Goal: Task Accomplishment & Management: Manage account settings

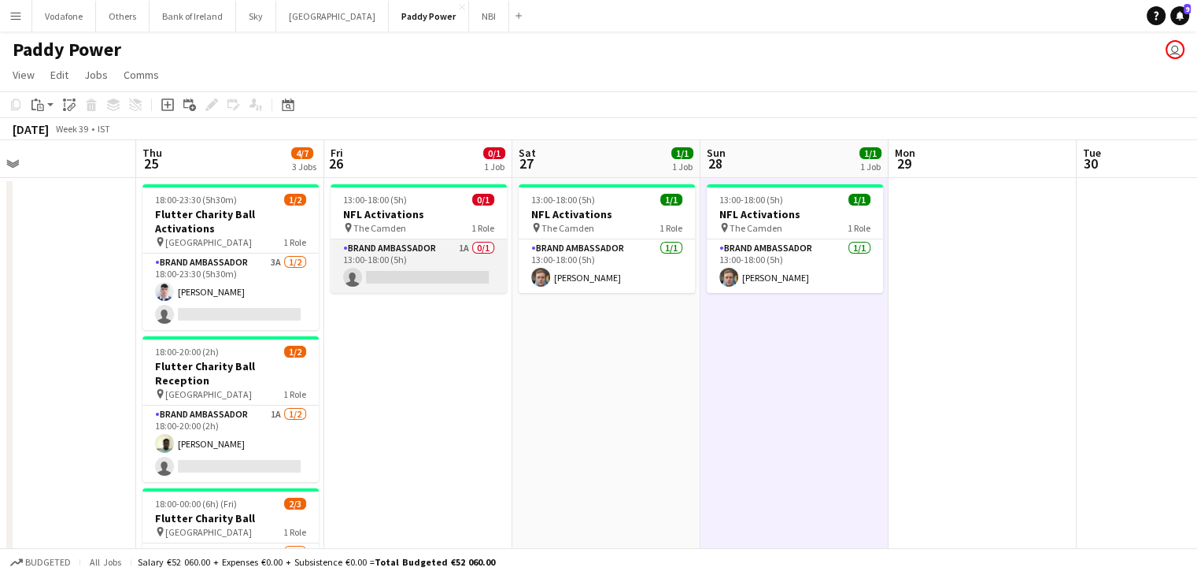
click at [373, 287] on app-card-role "Brand Ambassador 1A 0/1 13:00-18:00 (5h) single-neutral-actions" at bounding box center [419, 266] width 176 height 54
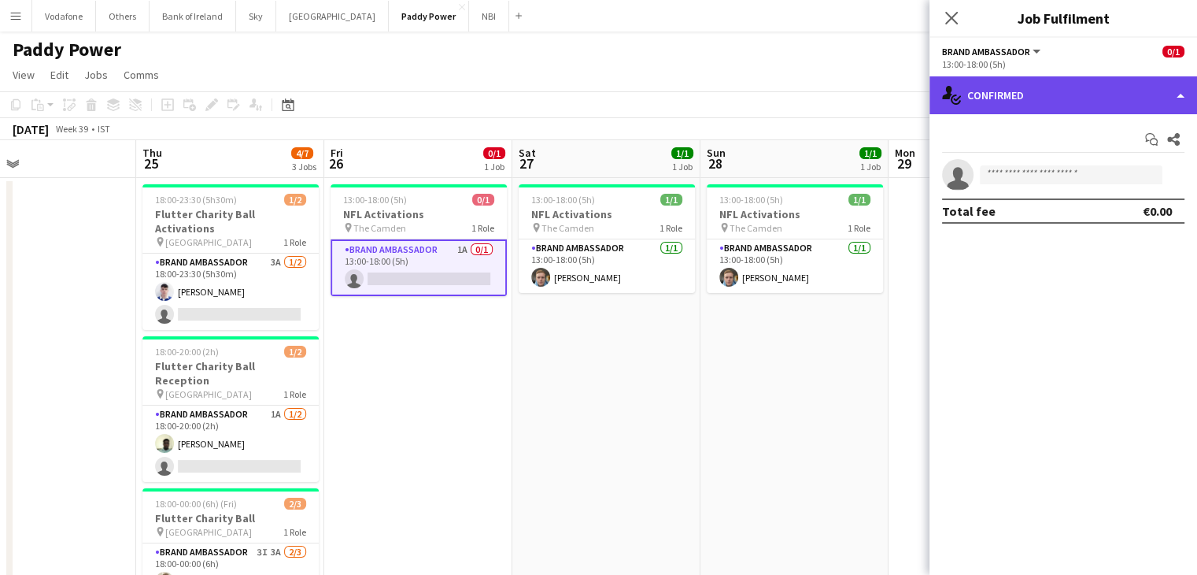
click at [1065, 89] on div "single-neutral-actions-check-2 Confirmed" at bounding box center [1064, 95] width 268 height 38
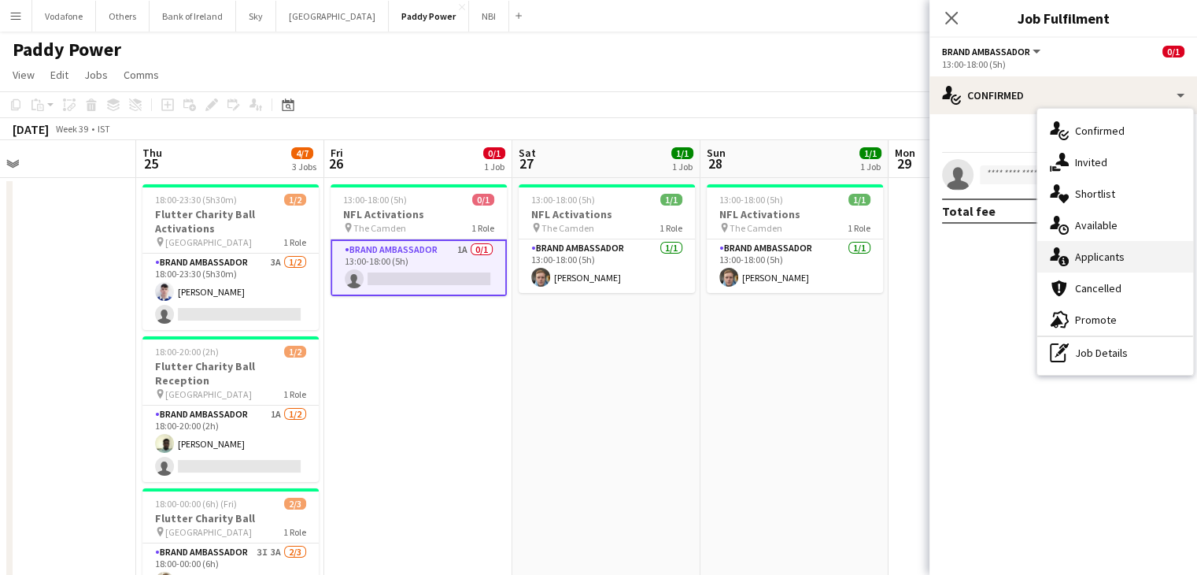
click at [1130, 247] on div "single-neutral-actions-information Applicants" at bounding box center [1116, 256] width 156 height 31
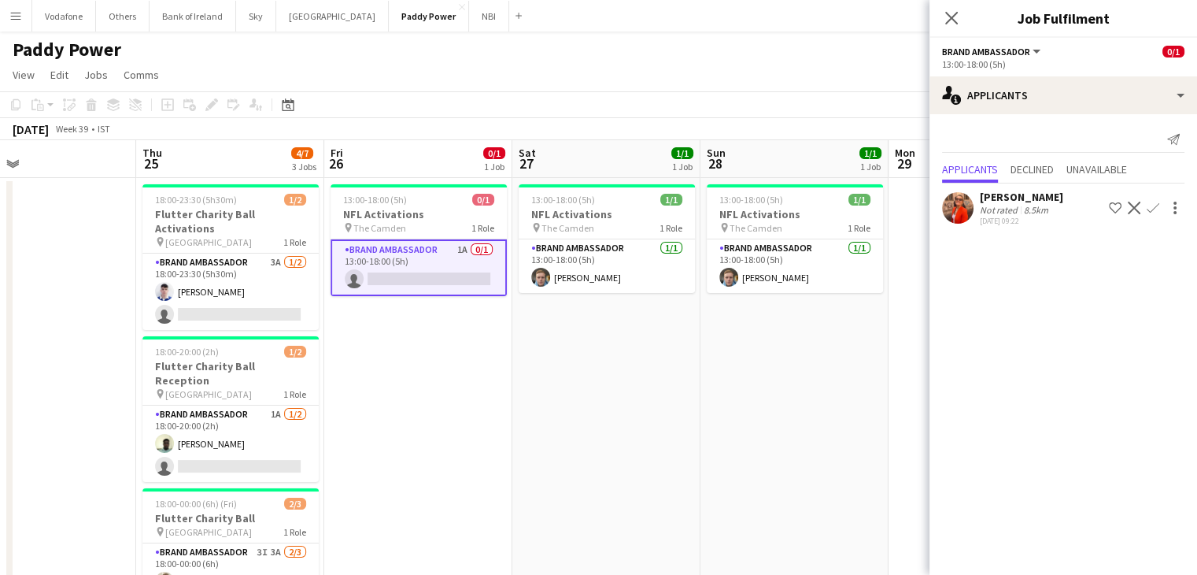
click at [964, 202] on app-user-avatar at bounding box center [957, 207] width 31 height 31
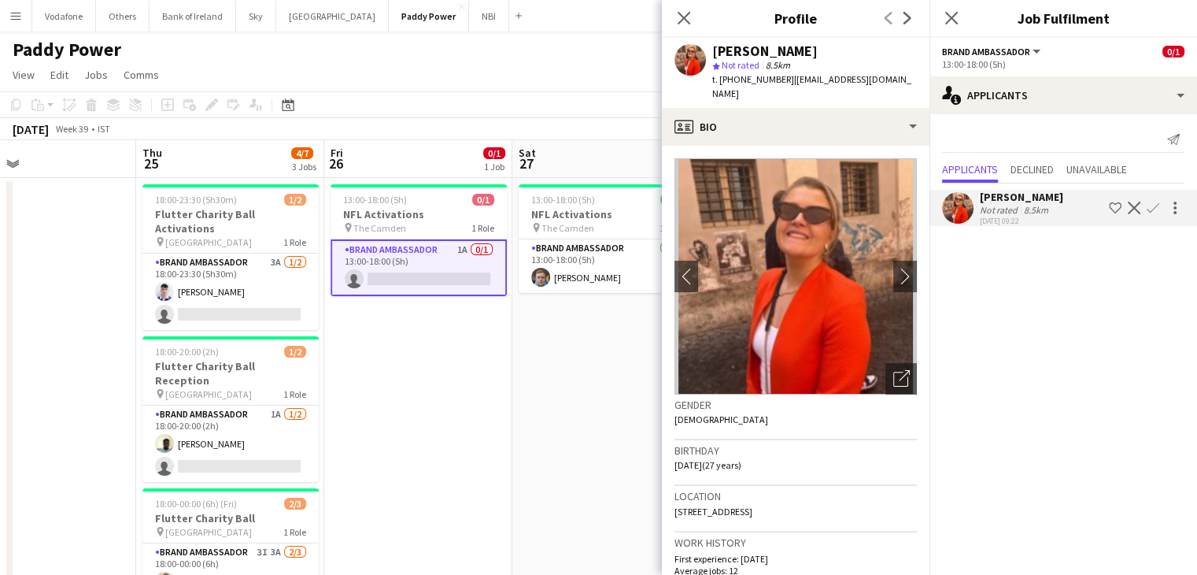
click at [608, 389] on app-date-cell "13:00-18:00 (5h) 1/1 NFL Activations pin The Camden 1 Role Brand Ambassador [DA…" at bounding box center [606, 428] width 188 height 500
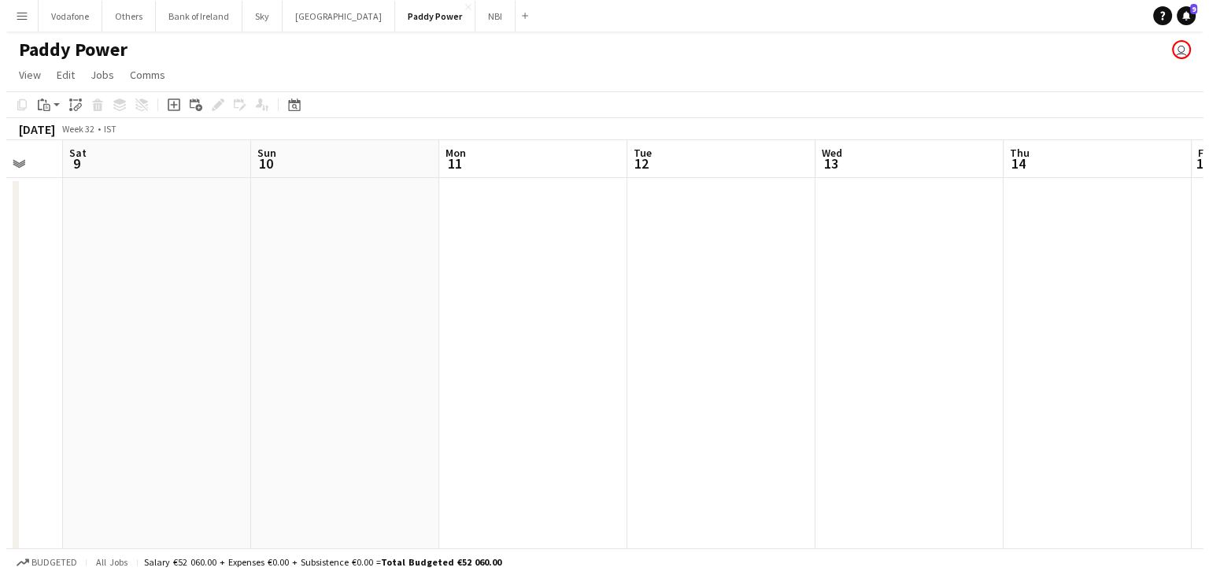
scroll to position [0, 317]
click at [6, 20] on button "Menu" at bounding box center [15, 15] width 31 height 31
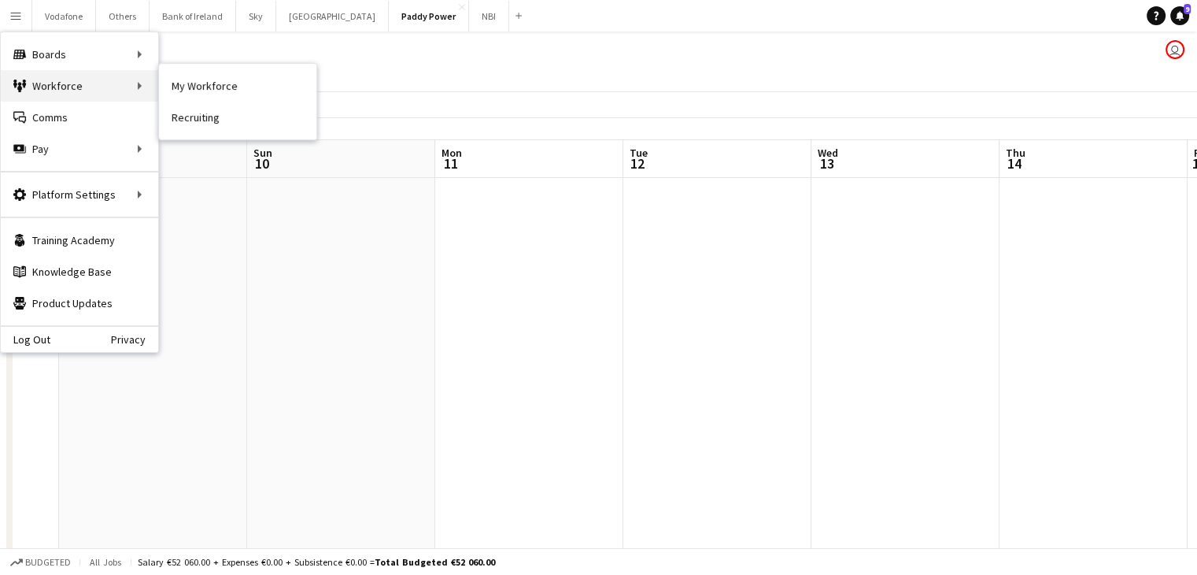
click at [61, 79] on div "Workforce Workforce" at bounding box center [79, 85] width 157 height 31
click at [180, 116] on link "Recruiting" at bounding box center [237, 117] width 157 height 31
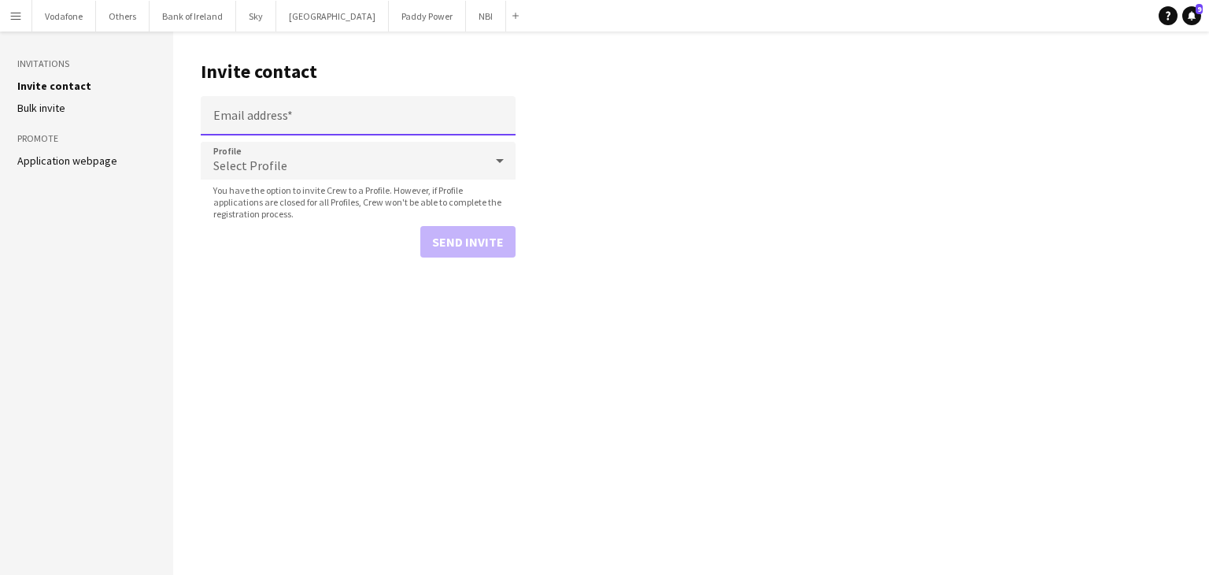
click at [268, 112] on input "Email address" at bounding box center [358, 115] width 315 height 39
type input "**********"
click at [429, 241] on button "Send invite" at bounding box center [467, 241] width 95 height 31
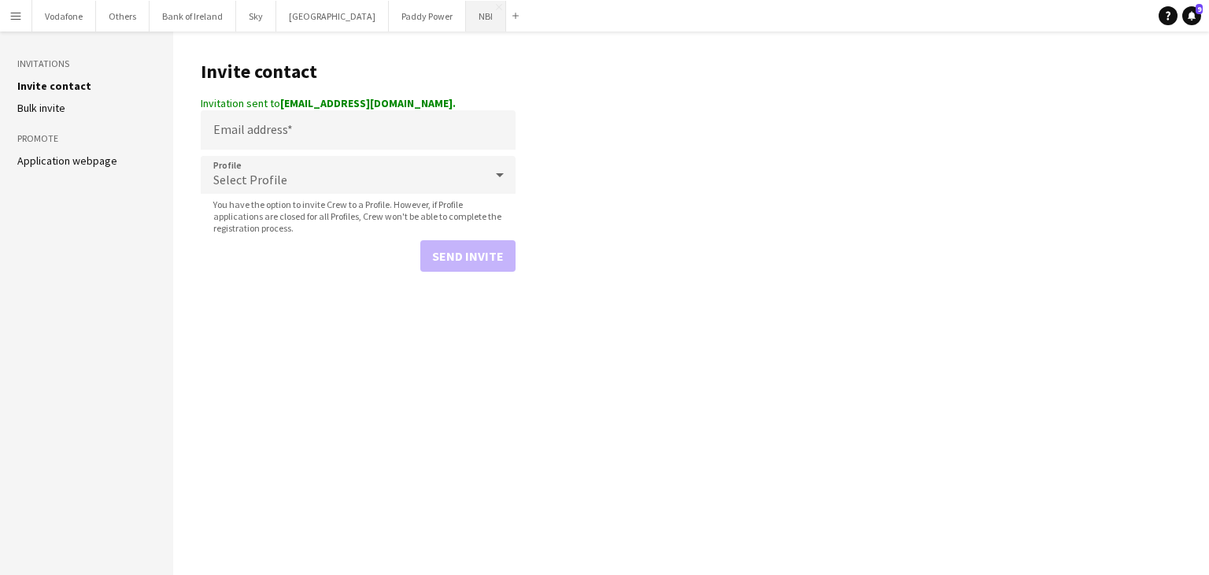
click at [466, 19] on button "NBI Close" at bounding box center [486, 16] width 40 height 31
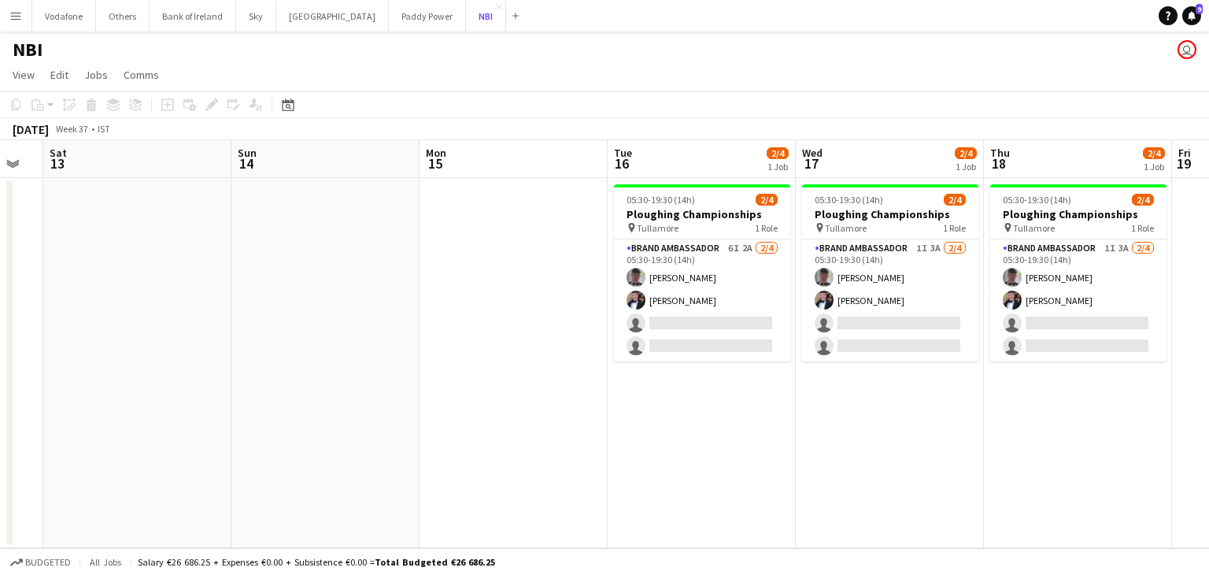
scroll to position [0, 522]
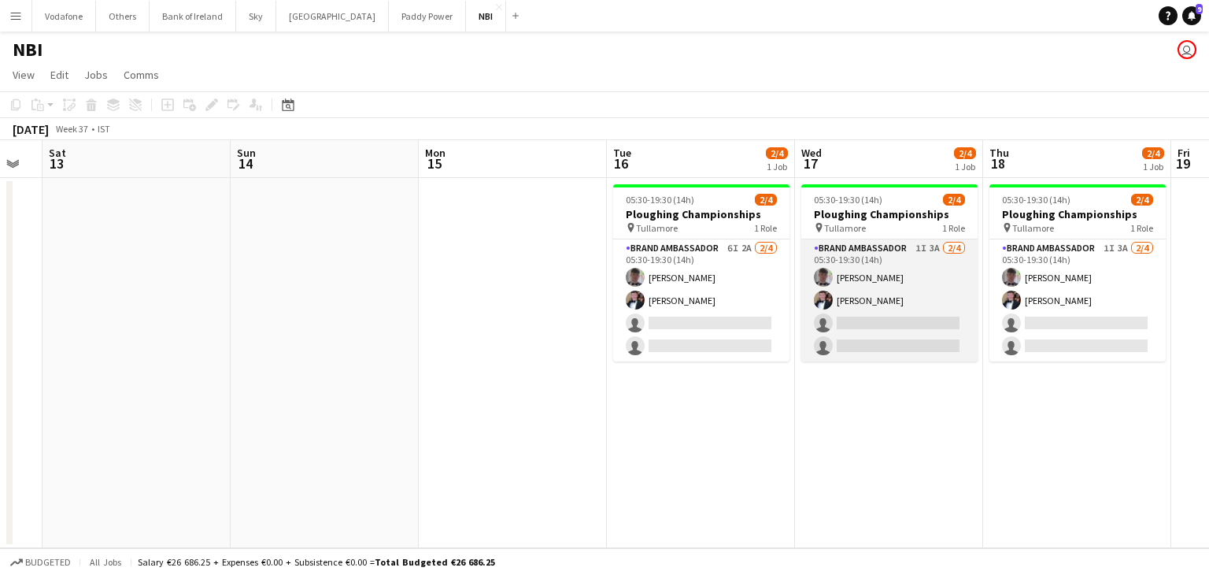
click at [930, 298] on app-card-role "Brand Ambassador 1I 3A [DATE] 05:30-19:30 (14h) [PERSON_NAME] [PERSON_NAME] sin…" at bounding box center [889, 300] width 176 height 122
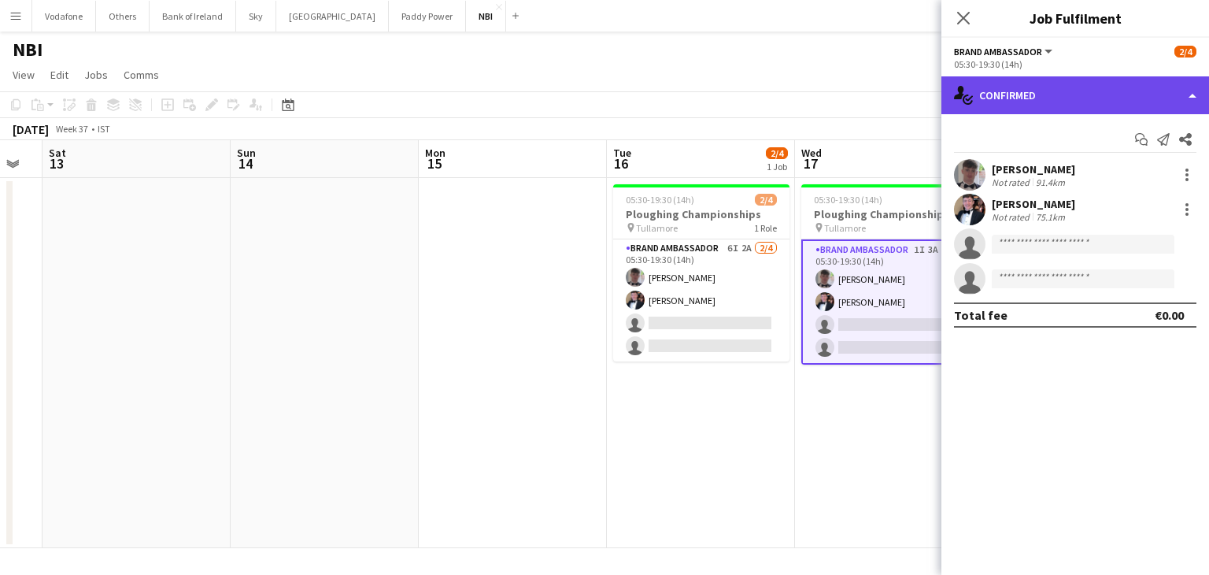
click at [1123, 87] on div "single-neutral-actions-check-2 Confirmed" at bounding box center [1075, 95] width 268 height 38
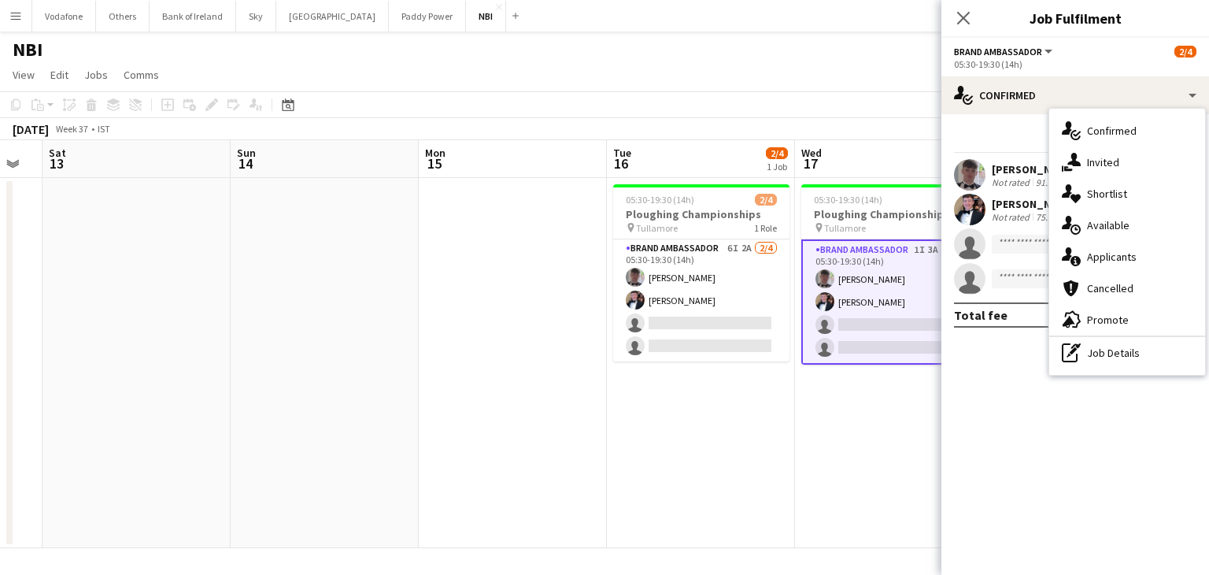
click at [1143, 246] on div "single-neutral-actions-information Applicants" at bounding box center [1127, 256] width 156 height 31
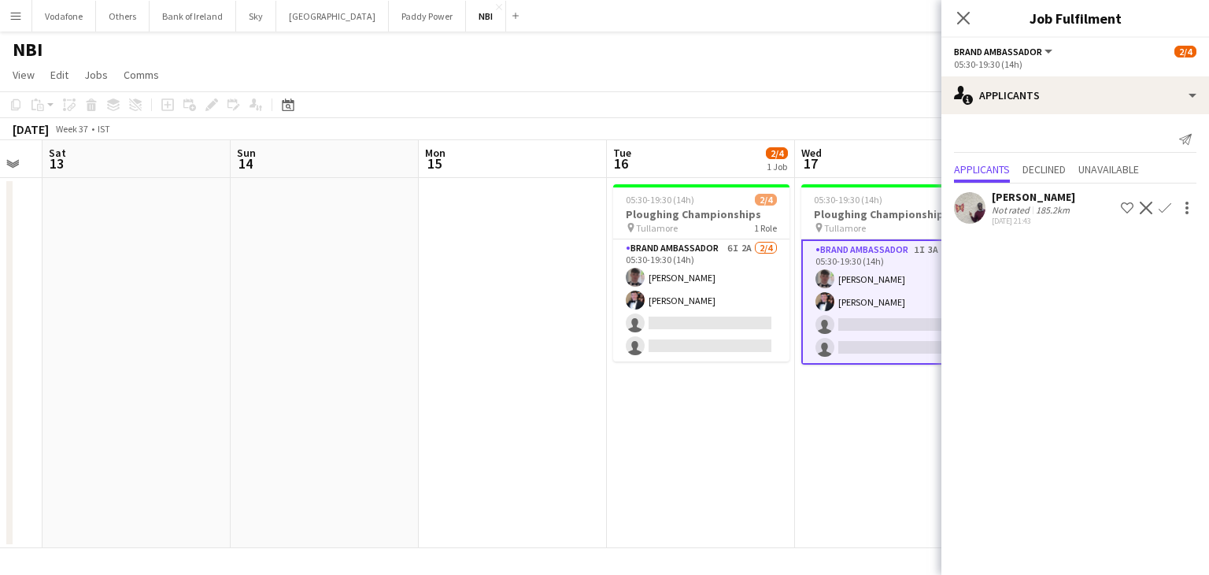
click at [979, 200] on div at bounding box center [969, 207] width 31 height 31
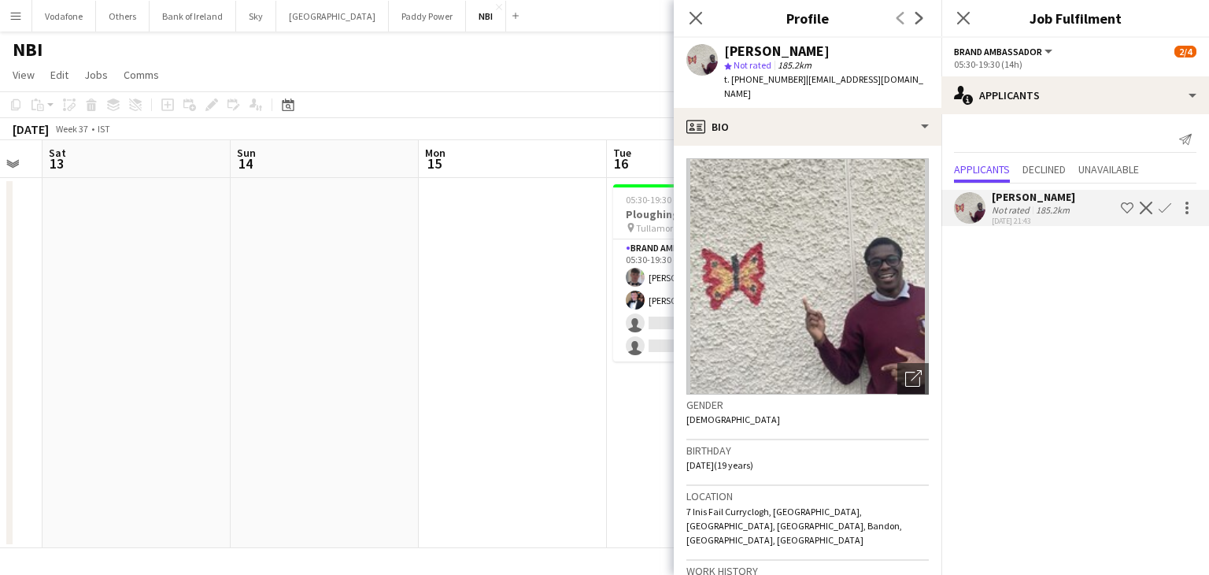
click at [398, 284] on app-date-cell at bounding box center [325, 363] width 188 height 370
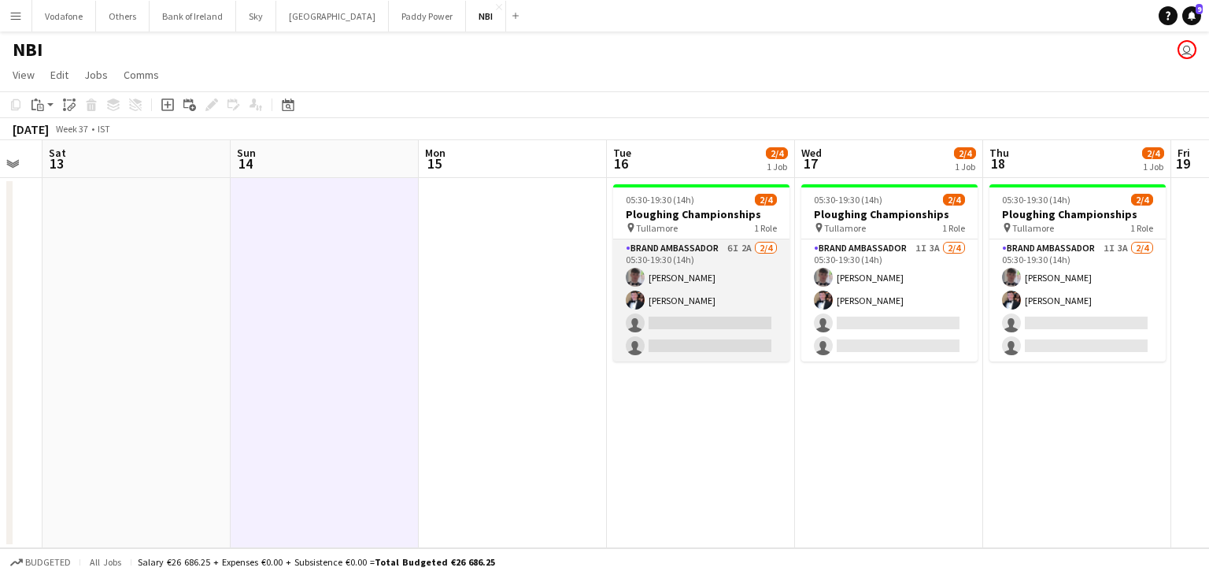
click at [743, 324] on app-card-role "Brand Ambassador 6I 2A [DATE] 05:30-19:30 (14h) [PERSON_NAME] [PERSON_NAME] sin…" at bounding box center [701, 300] width 176 height 122
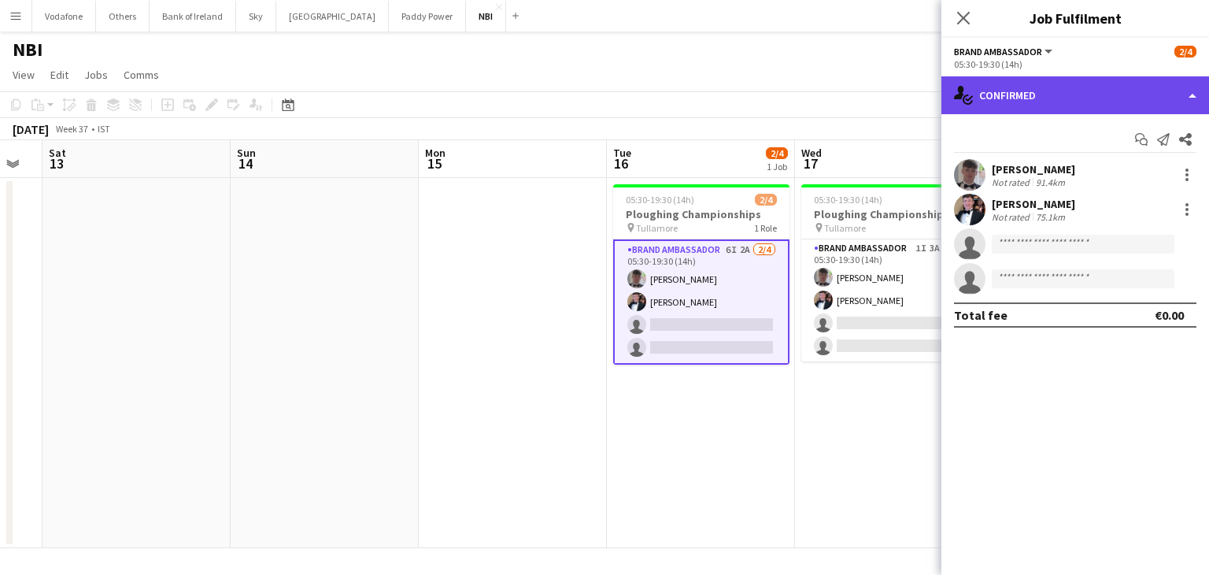
click at [1067, 93] on div "single-neutral-actions-check-2 Confirmed" at bounding box center [1075, 95] width 268 height 38
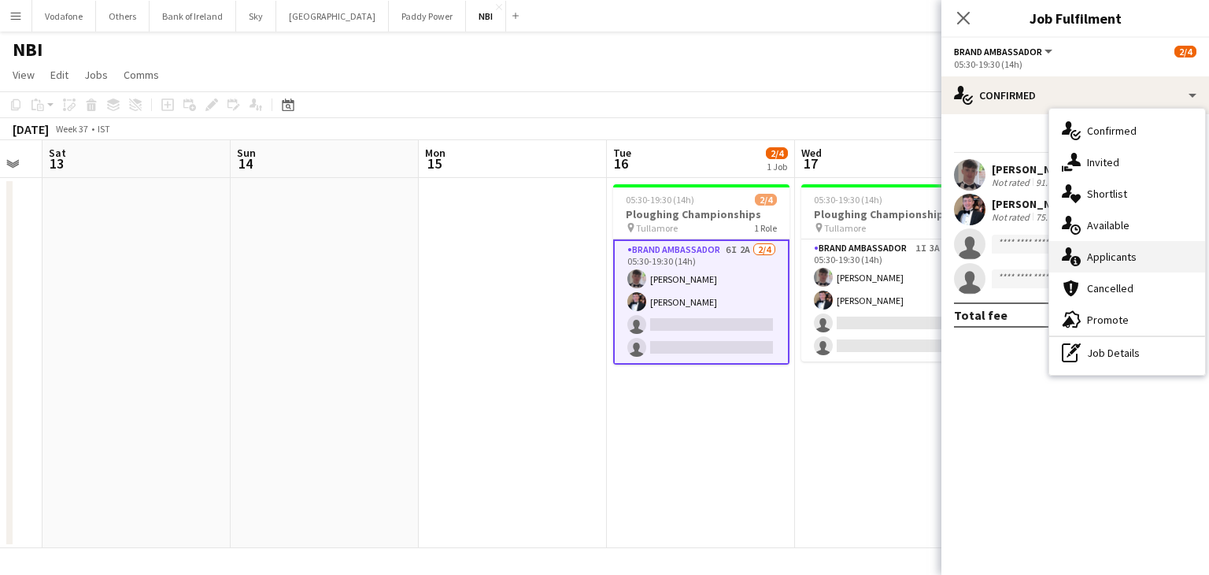
click at [1083, 262] on div "single-neutral-actions-information Applicants" at bounding box center [1127, 256] width 156 height 31
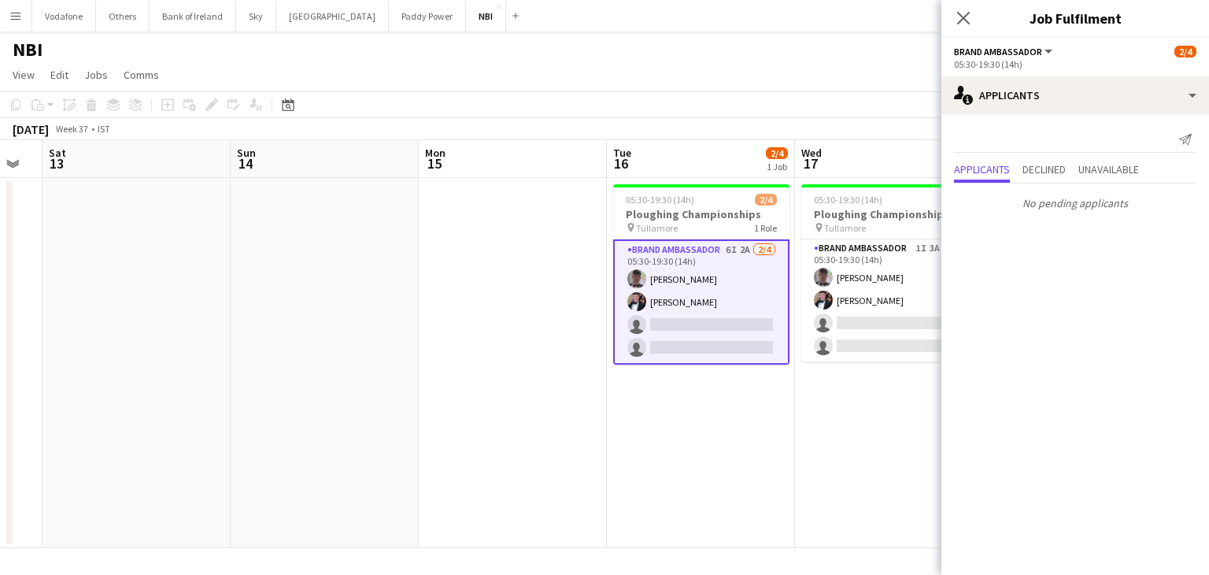
click at [472, 357] on app-date-cell at bounding box center [513, 363] width 188 height 370
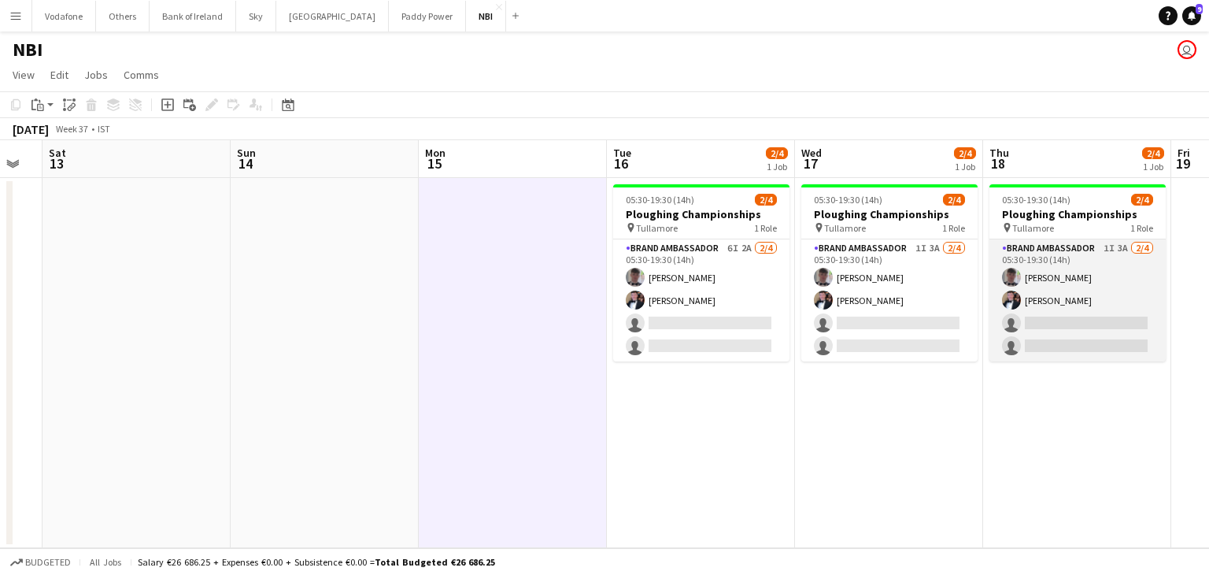
click at [1049, 309] on app-card-role "Brand Ambassador 1I 3A [DATE] 05:30-19:30 (14h) [PERSON_NAME] [PERSON_NAME] sin…" at bounding box center [1077, 300] width 176 height 122
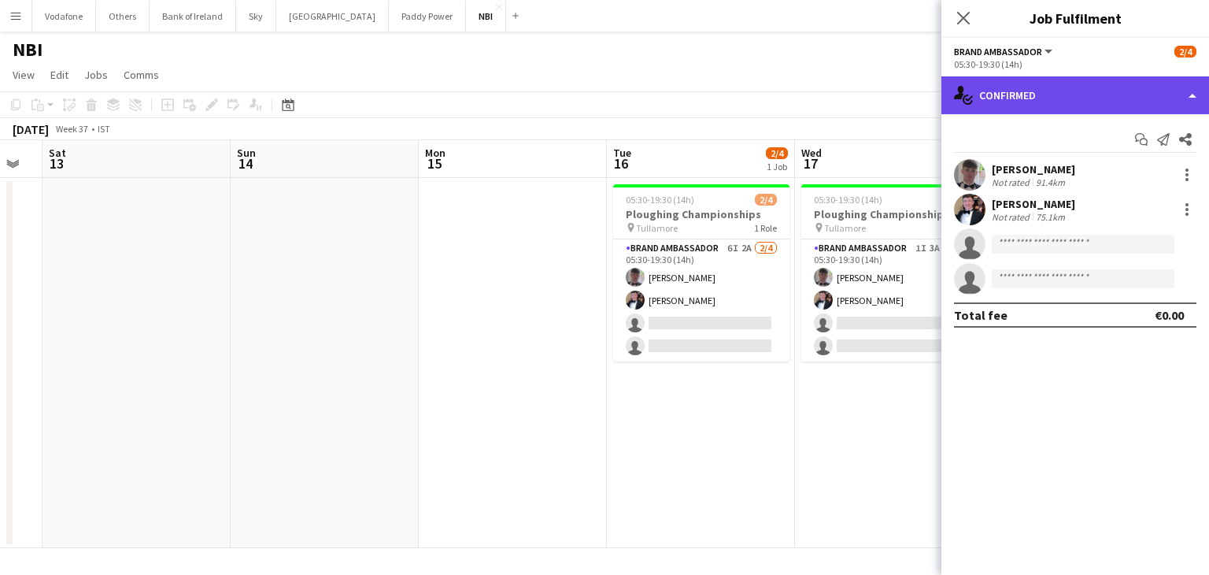
click at [1130, 100] on div "single-neutral-actions-check-2 Confirmed" at bounding box center [1075, 95] width 268 height 38
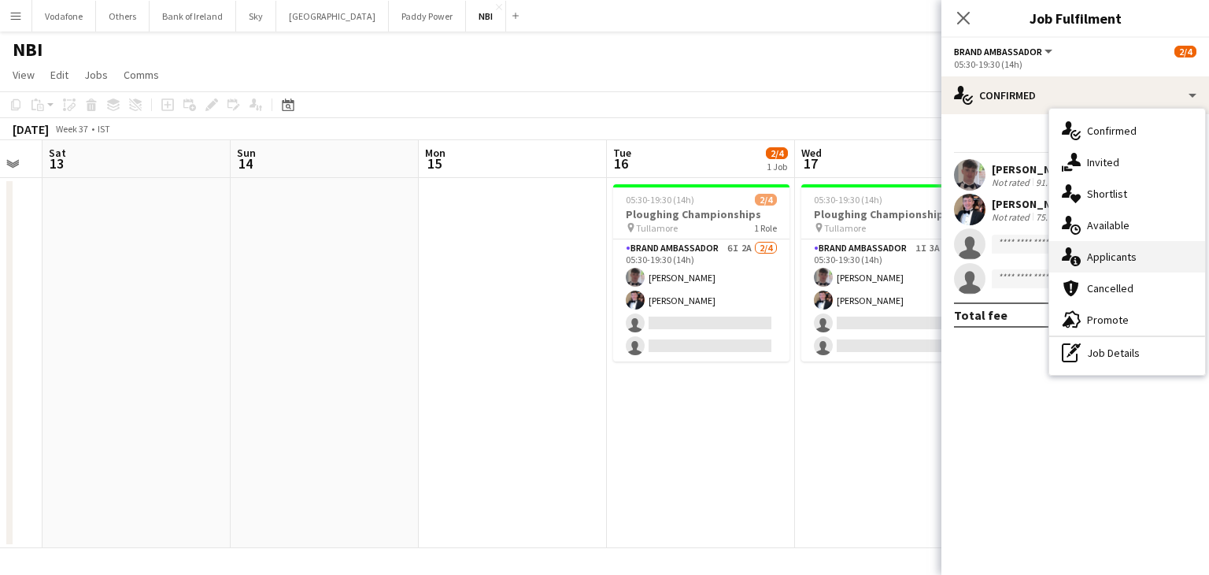
click at [1125, 246] on div "single-neutral-actions-information Applicants" at bounding box center [1127, 256] width 156 height 31
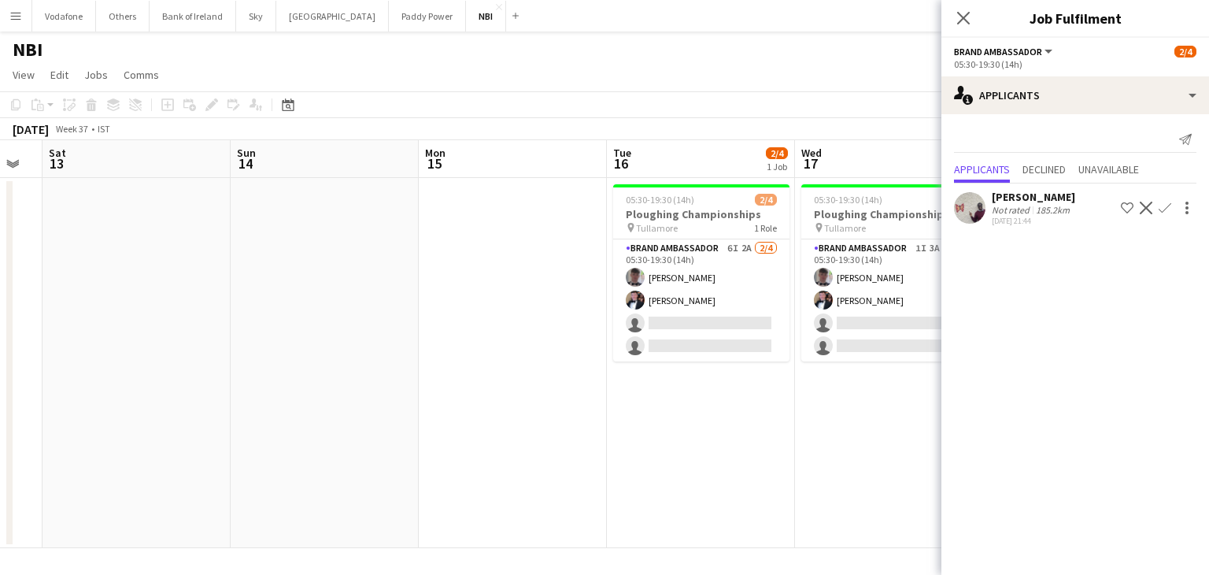
click at [284, 319] on app-date-cell at bounding box center [325, 363] width 188 height 370
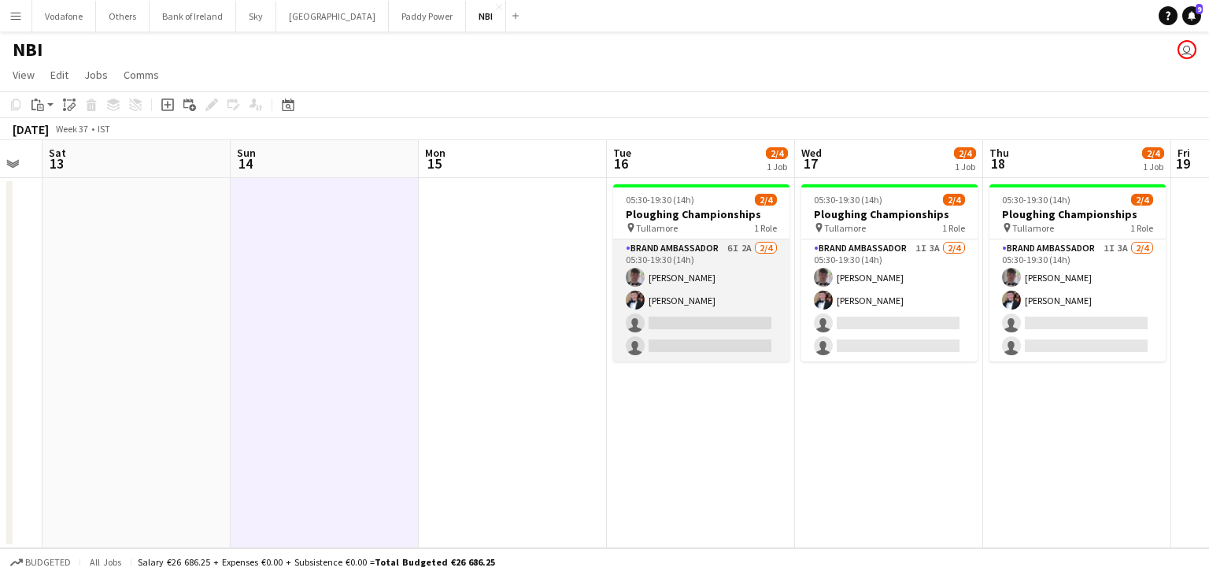
click at [741, 294] on app-card-role "Brand Ambassador 6I 2A [DATE] 05:30-19:30 (14h) [PERSON_NAME] [PERSON_NAME] sin…" at bounding box center [701, 300] width 176 height 122
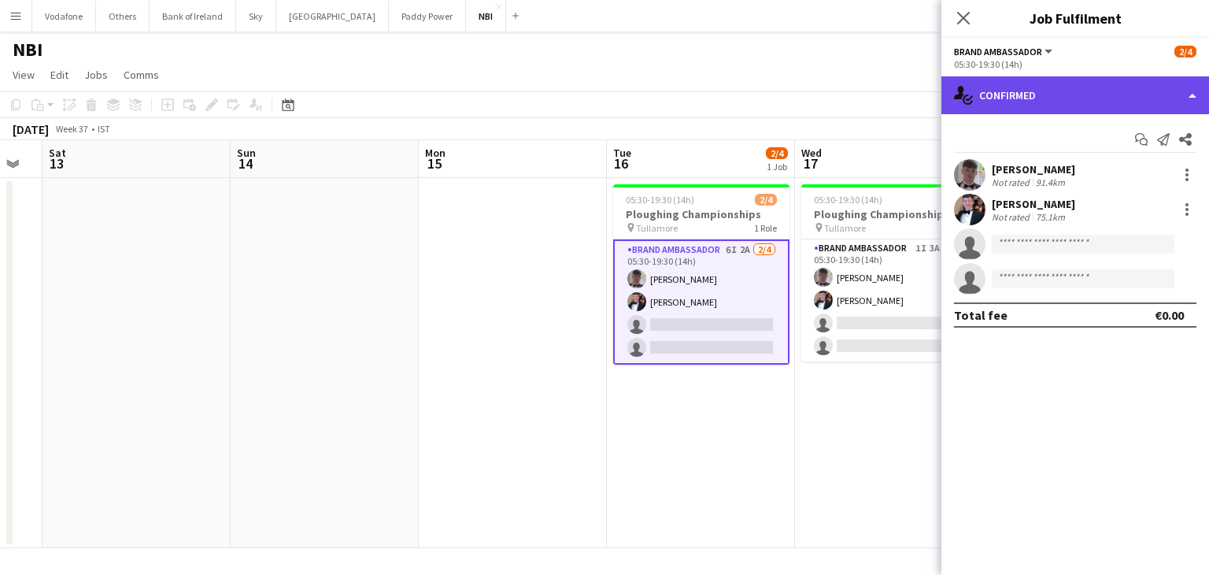
click at [1049, 98] on div "single-neutral-actions-check-2 Confirmed" at bounding box center [1075, 95] width 268 height 38
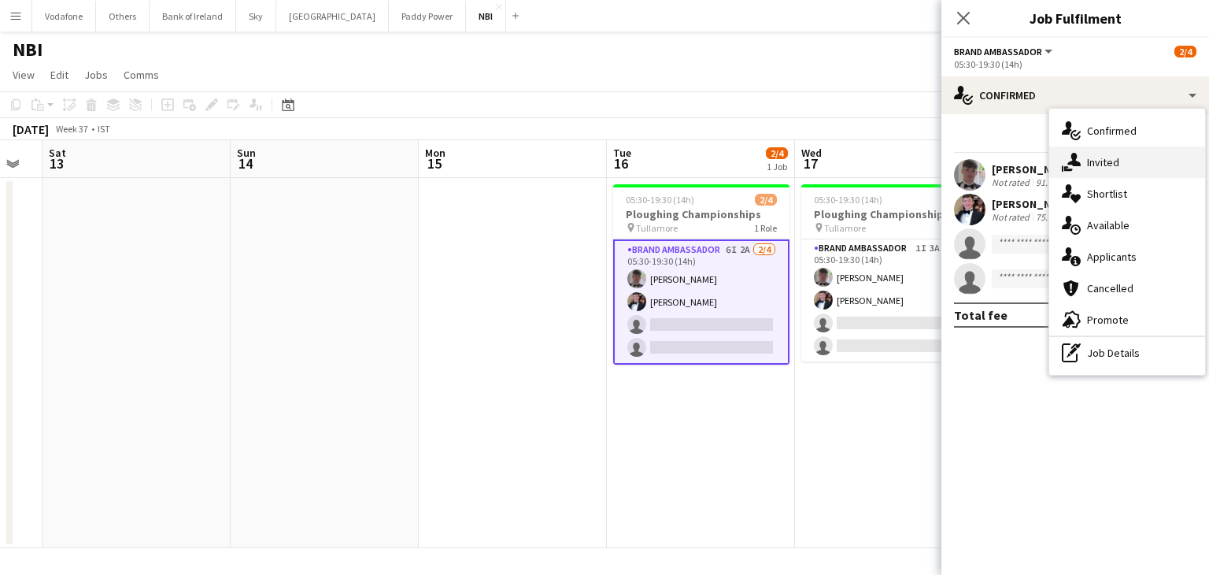
click at [1077, 153] on icon "single-neutral-actions-share-1" at bounding box center [1071, 162] width 19 height 19
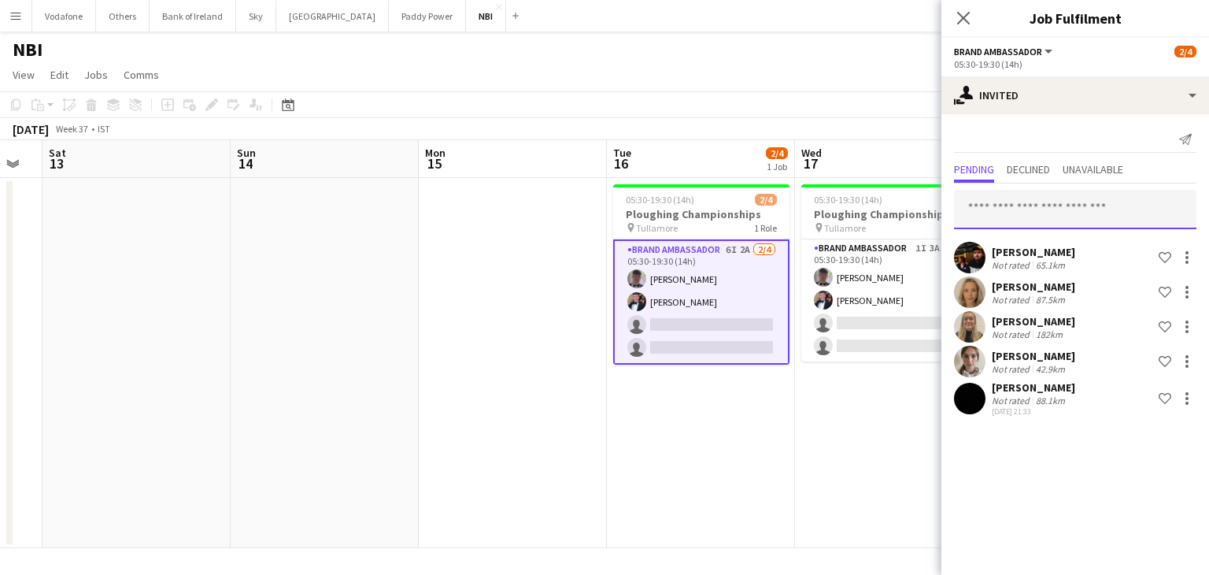
click at [1054, 201] on input "text" at bounding box center [1075, 209] width 242 height 39
type input "******"
click at [516, 237] on app-date-cell at bounding box center [513, 363] width 188 height 370
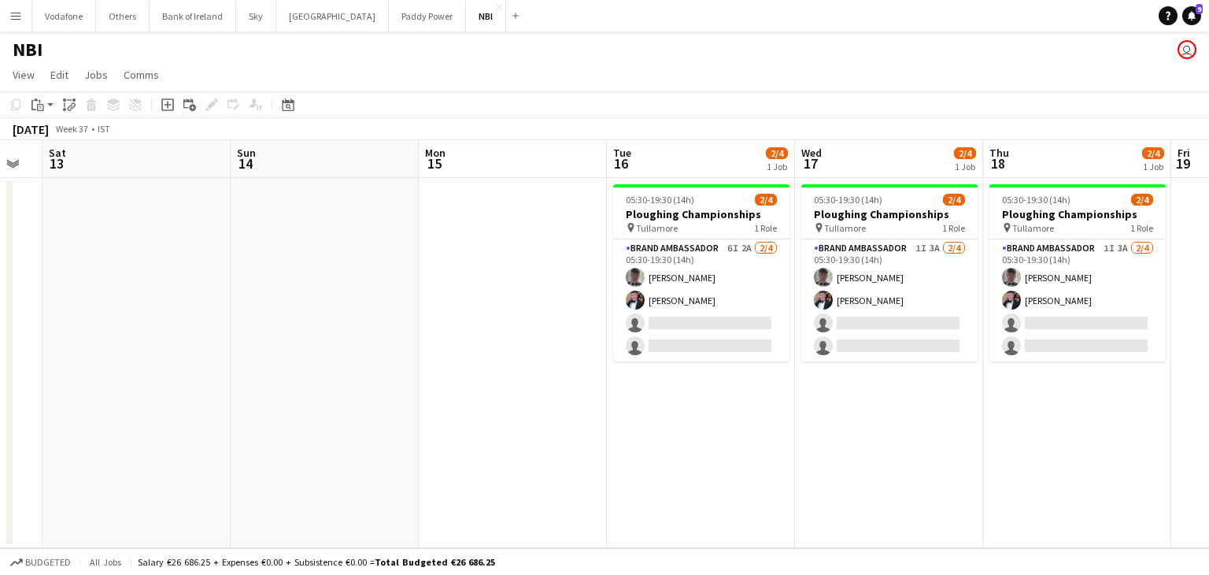
click at [8, 17] on button "Menu" at bounding box center [15, 15] width 31 height 31
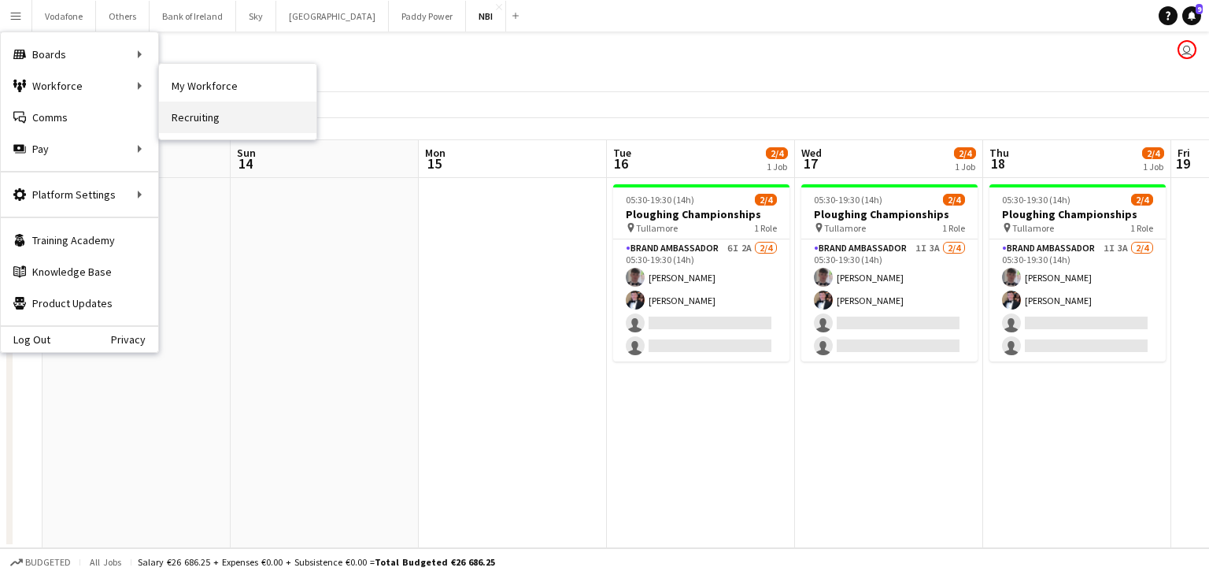
click at [194, 106] on link "Recruiting" at bounding box center [237, 117] width 157 height 31
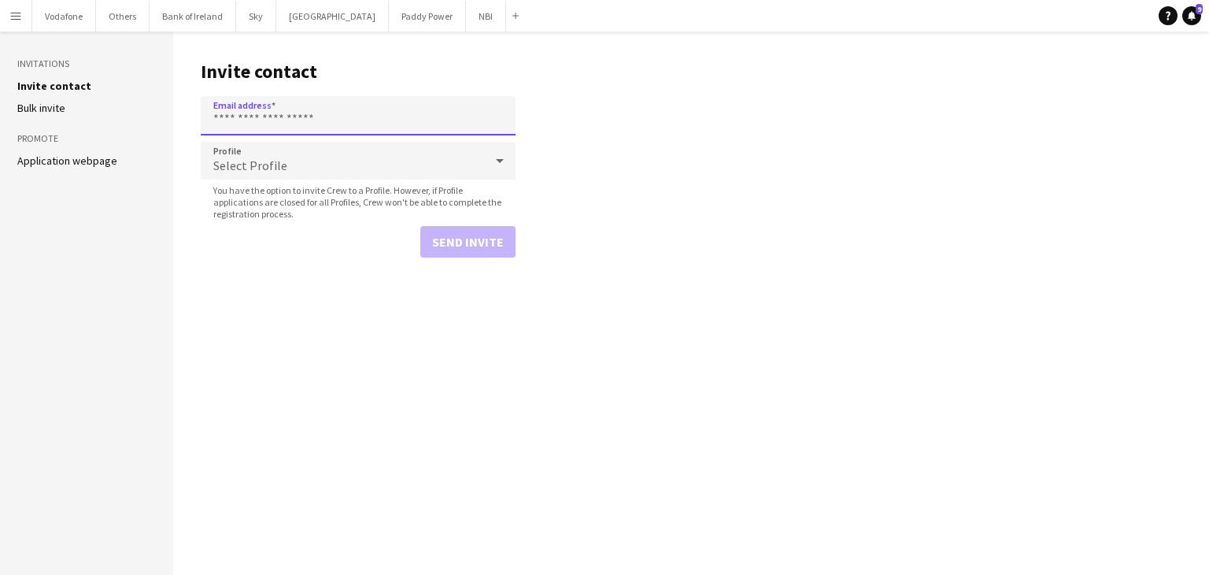
click at [258, 117] on input "Email address" at bounding box center [358, 115] width 315 height 39
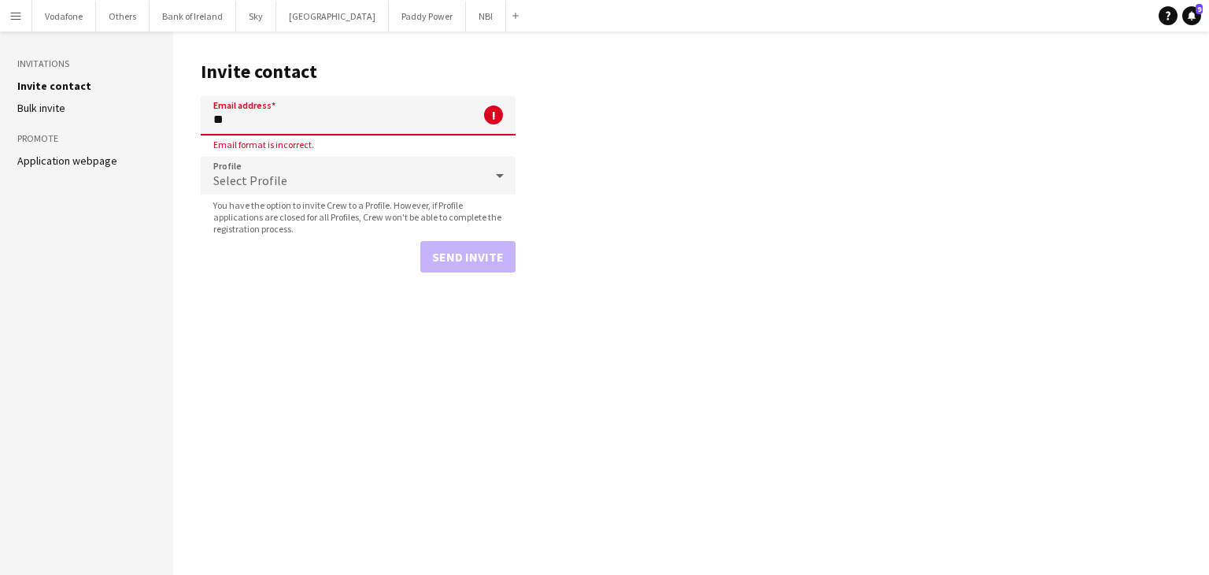
type input "**********"
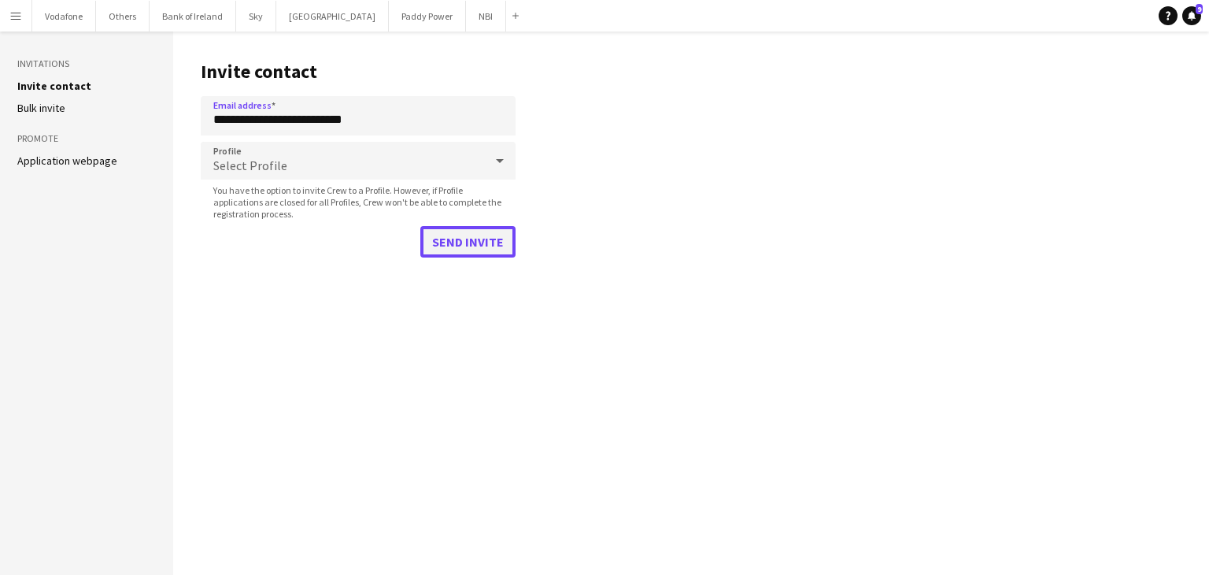
click at [475, 252] on button "Send invite" at bounding box center [467, 241] width 95 height 31
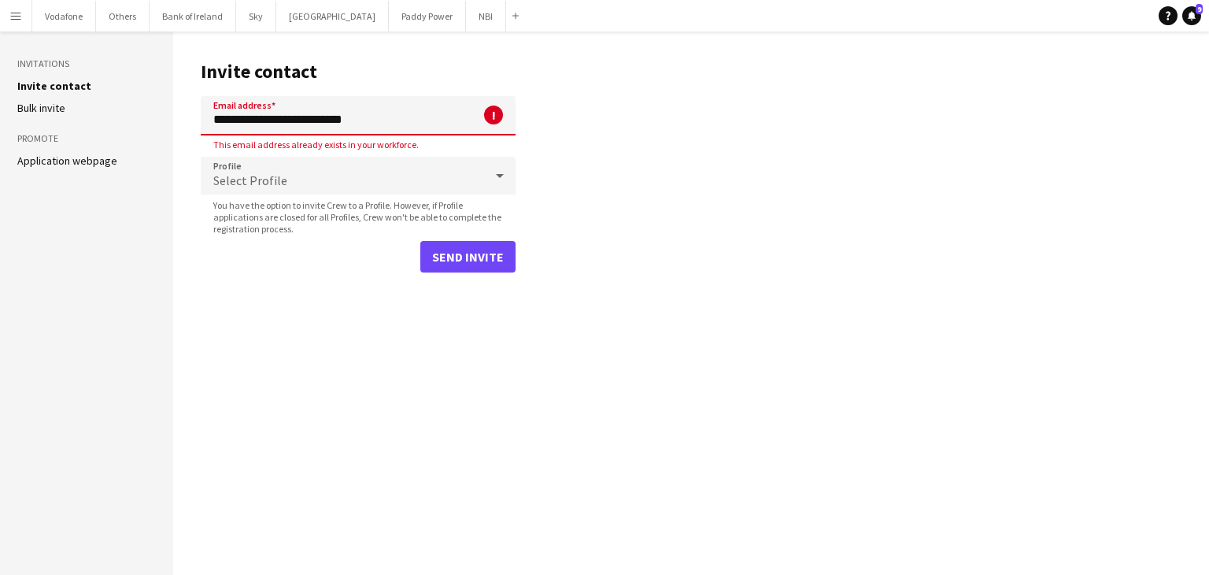
click at [19, 17] on app-icon "Menu" at bounding box center [15, 15] width 13 height 13
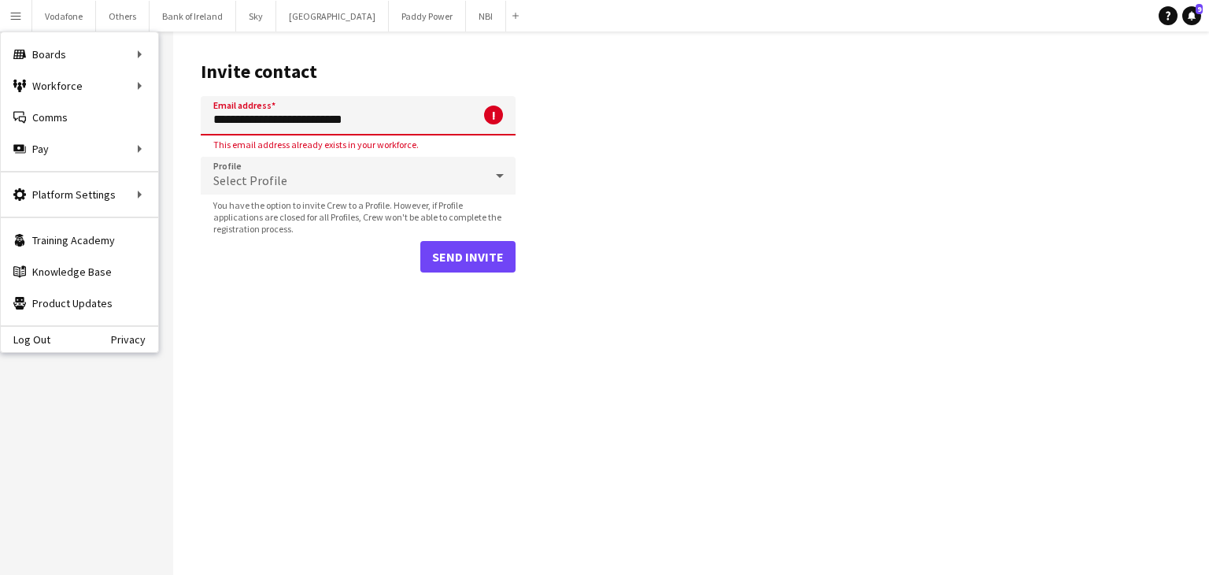
click at [401, 56] on header "Invite contact" at bounding box center [358, 71] width 315 height 49
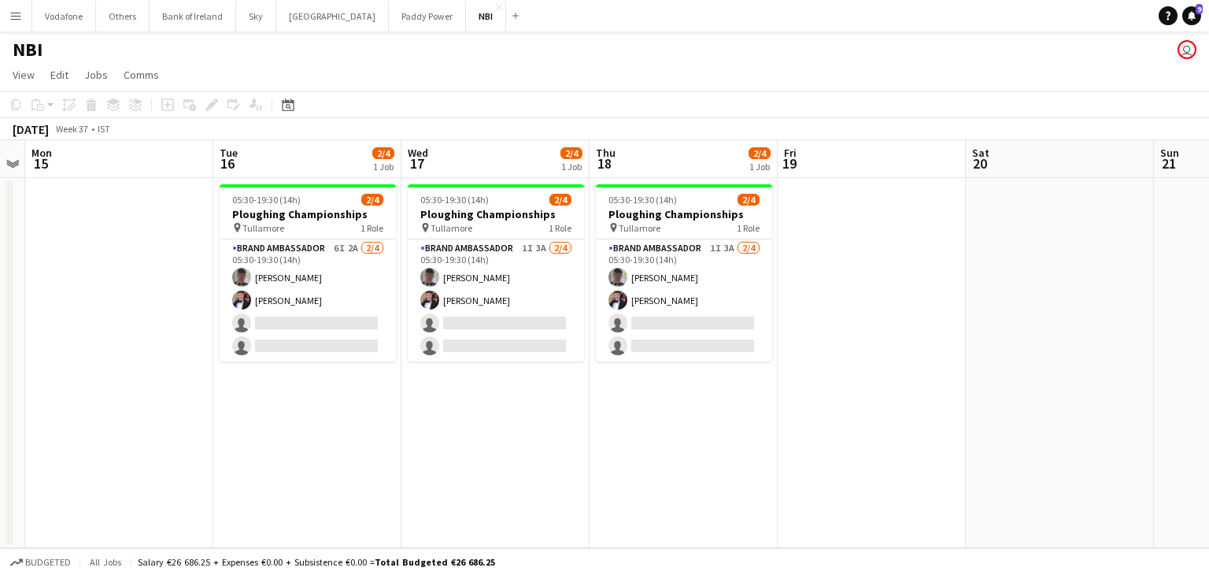
scroll to position [0, 350]
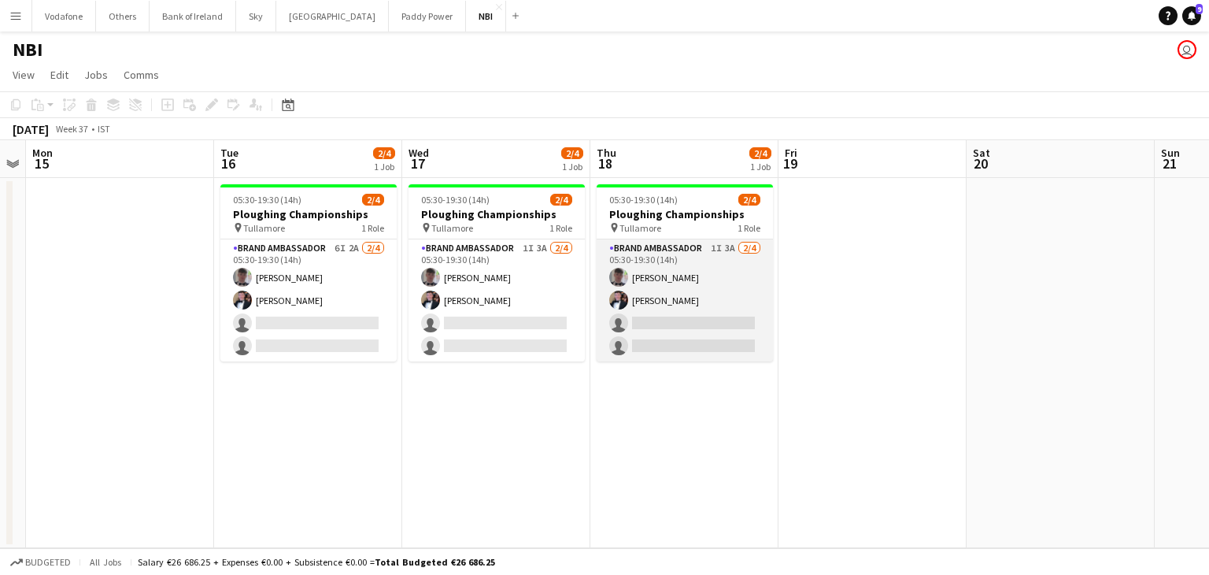
click at [661, 265] on app-card-role "Brand Ambassador 1I 3A [DATE] 05:30-19:30 (14h) [PERSON_NAME] [PERSON_NAME] sin…" at bounding box center [685, 300] width 176 height 122
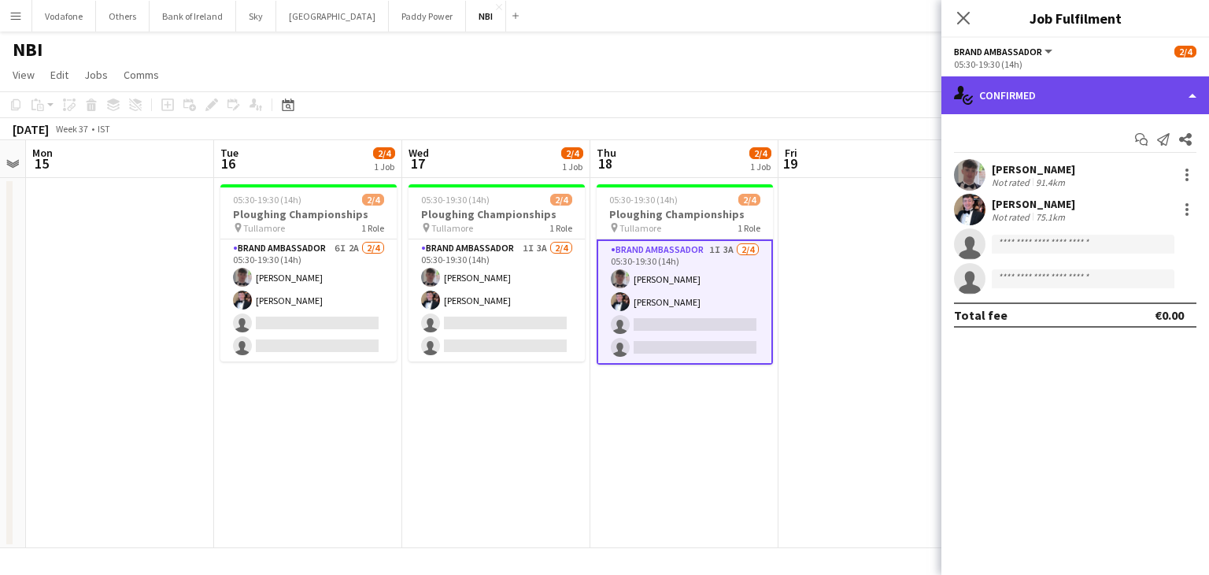
click at [986, 102] on div "single-neutral-actions-check-2 Confirmed" at bounding box center [1075, 95] width 268 height 38
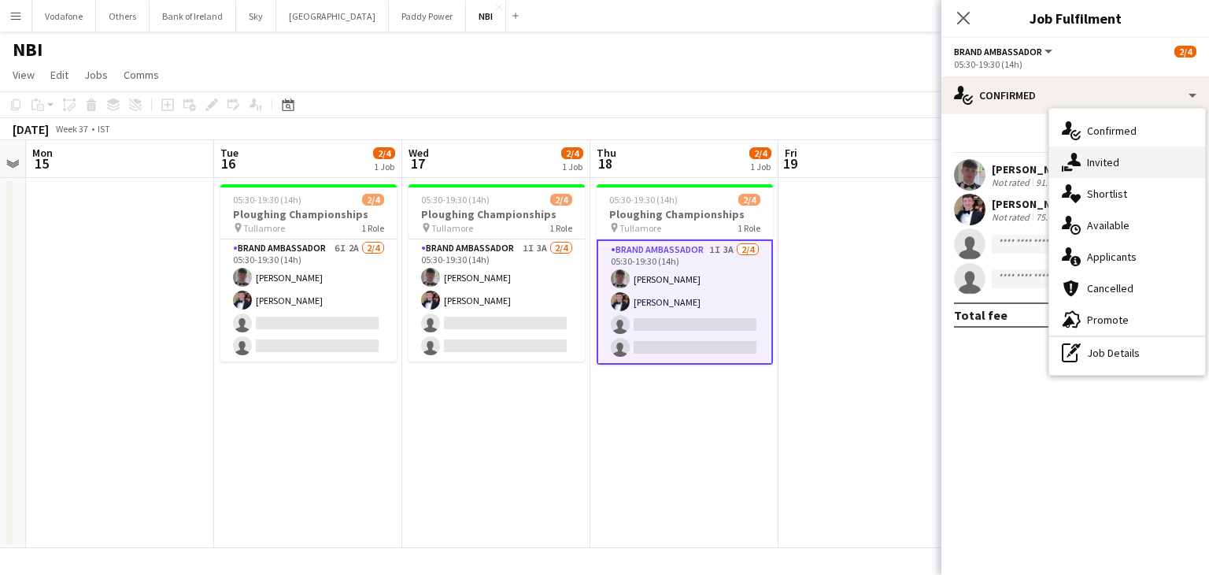
click at [1132, 165] on div "single-neutral-actions-share-1 Invited" at bounding box center [1127, 161] width 156 height 31
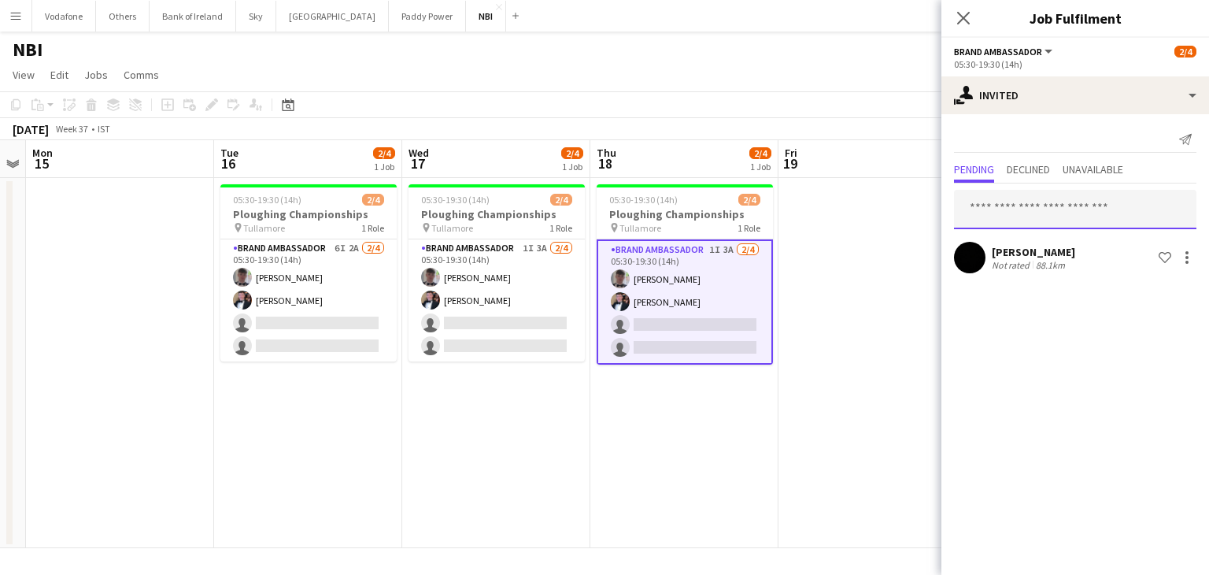
click at [1089, 213] on input "text" at bounding box center [1075, 209] width 242 height 39
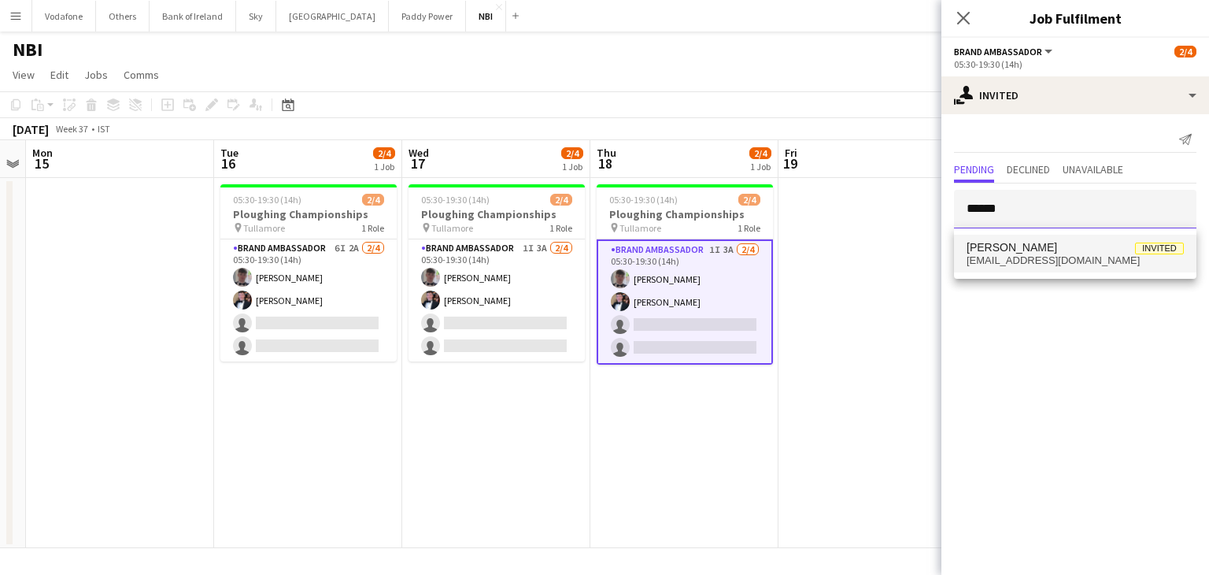
type input "******"
click at [1088, 262] on span "[EMAIL_ADDRESS][DOMAIN_NAME]" at bounding box center [1075, 260] width 217 height 13
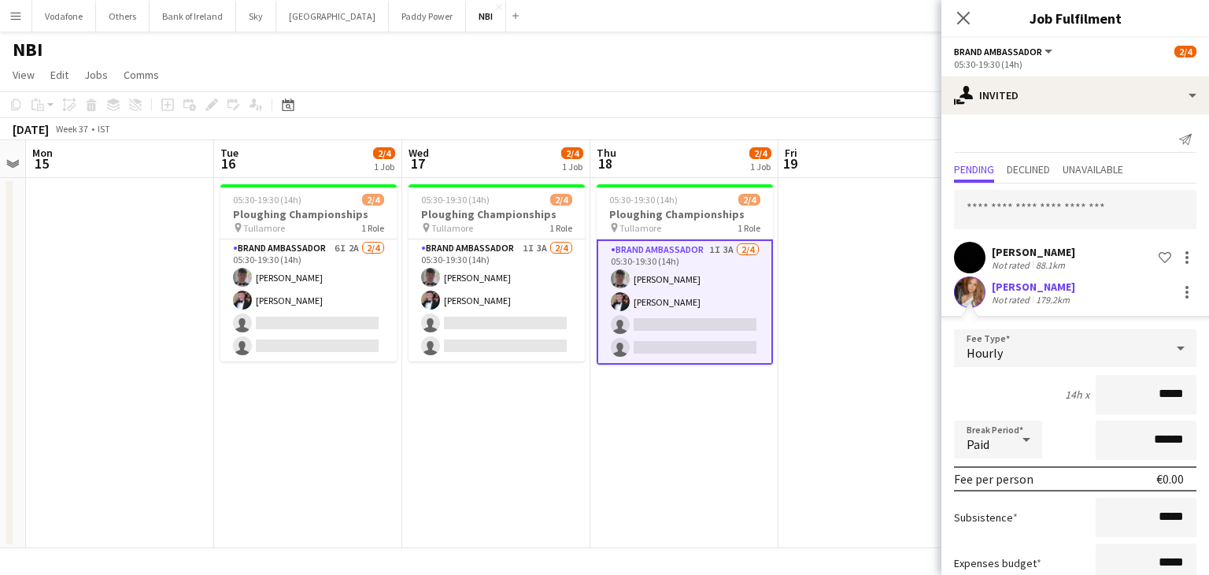
scroll to position [104, 0]
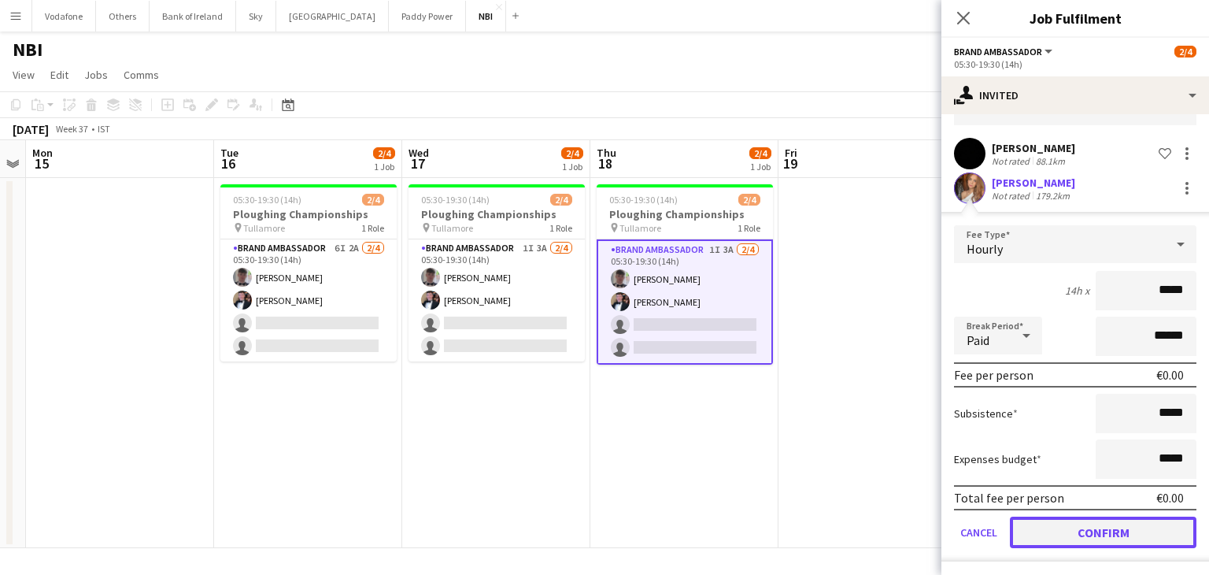
click at [1063, 532] on button "Confirm" at bounding box center [1103, 531] width 187 height 31
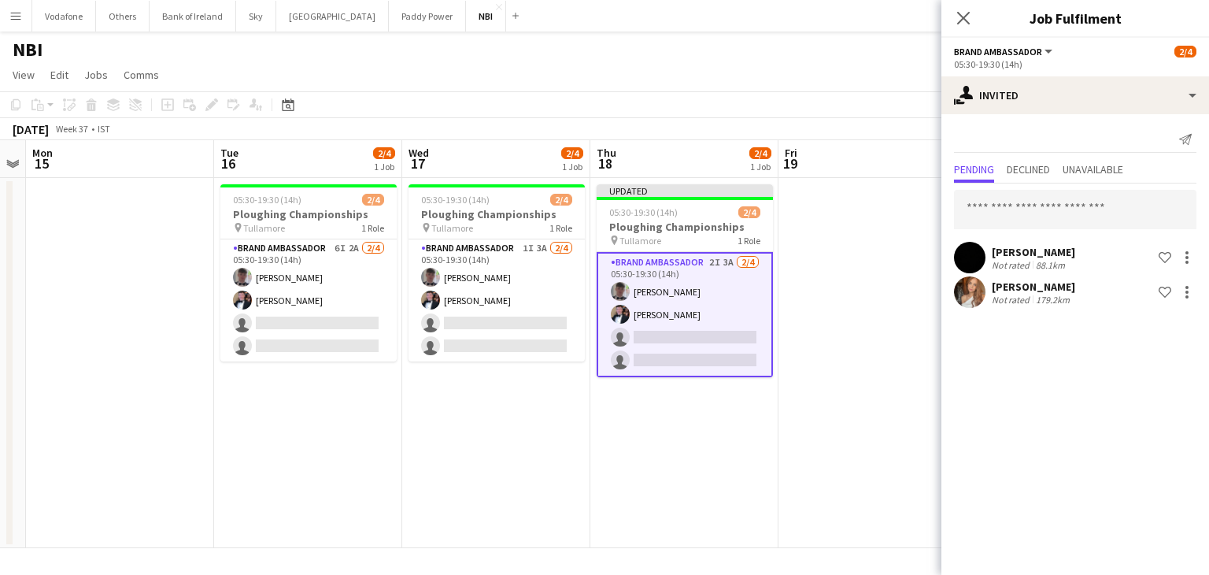
scroll to position [0, 0]
click at [909, 454] on app-date-cell at bounding box center [873, 363] width 188 height 370
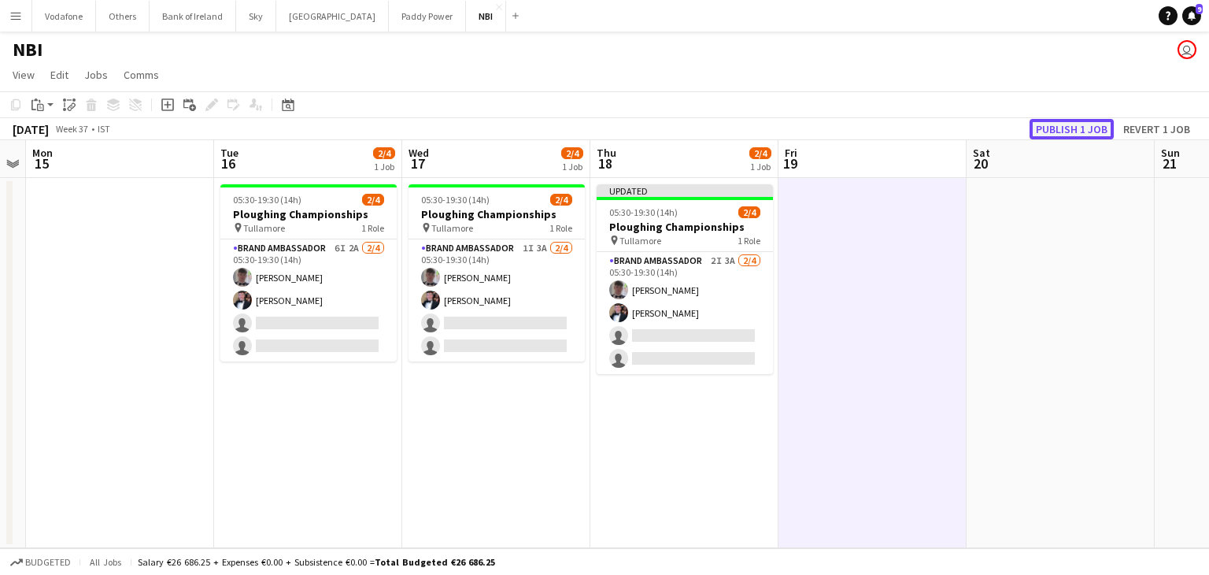
click at [1062, 122] on button "Publish 1 job" at bounding box center [1072, 129] width 84 height 20
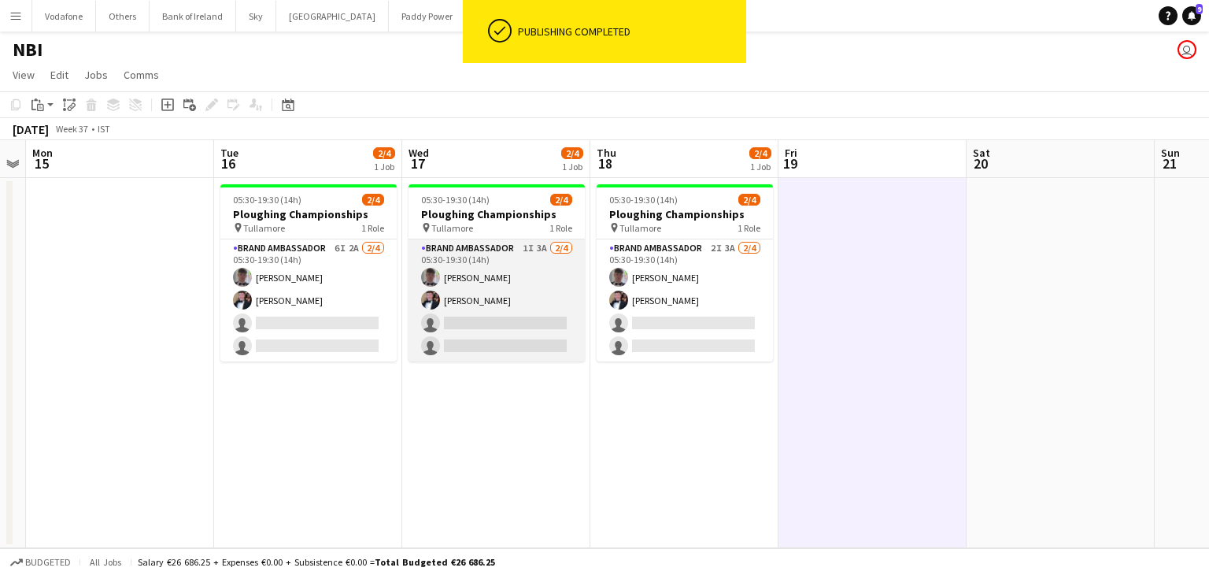
click at [492, 336] on app-card-role "Brand Ambassador 1I 3A [DATE] 05:30-19:30 (14h) [PERSON_NAME] [PERSON_NAME] sin…" at bounding box center [497, 300] width 176 height 122
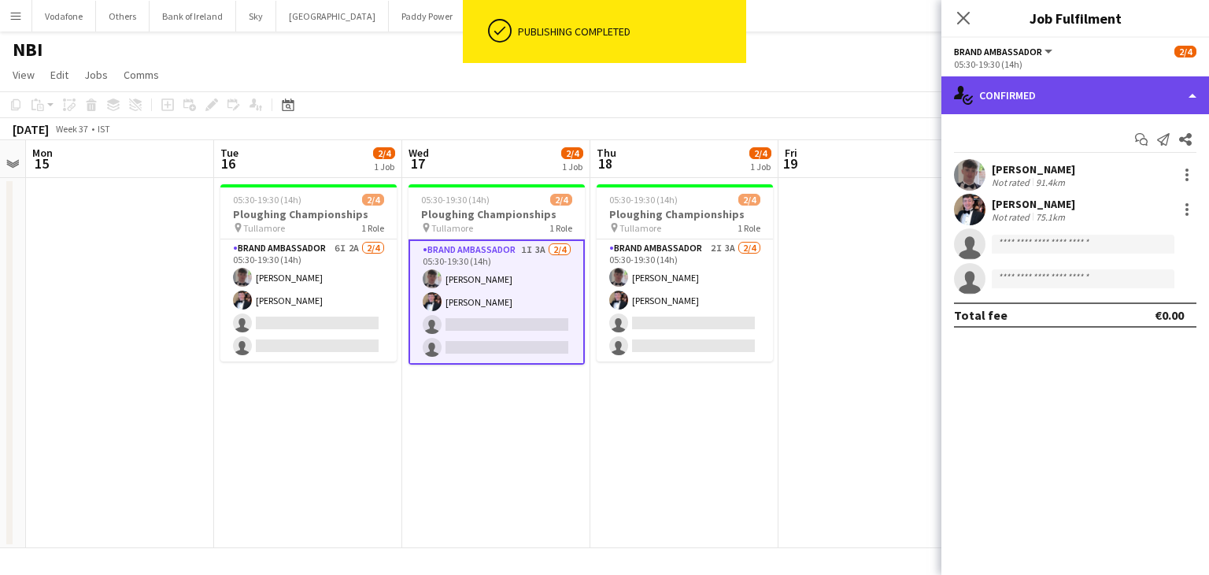
click at [1136, 88] on div "single-neutral-actions-check-2 Confirmed" at bounding box center [1075, 95] width 268 height 38
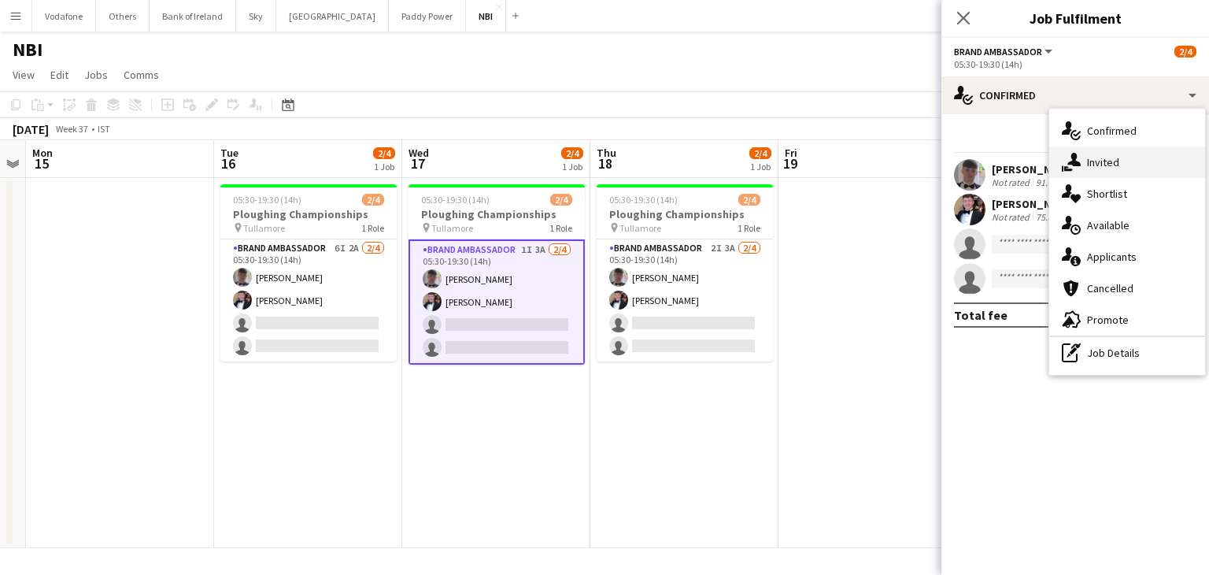
click at [1135, 155] on div "single-neutral-actions-share-1 Invited" at bounding box center [1127, 161] width 156 height 31
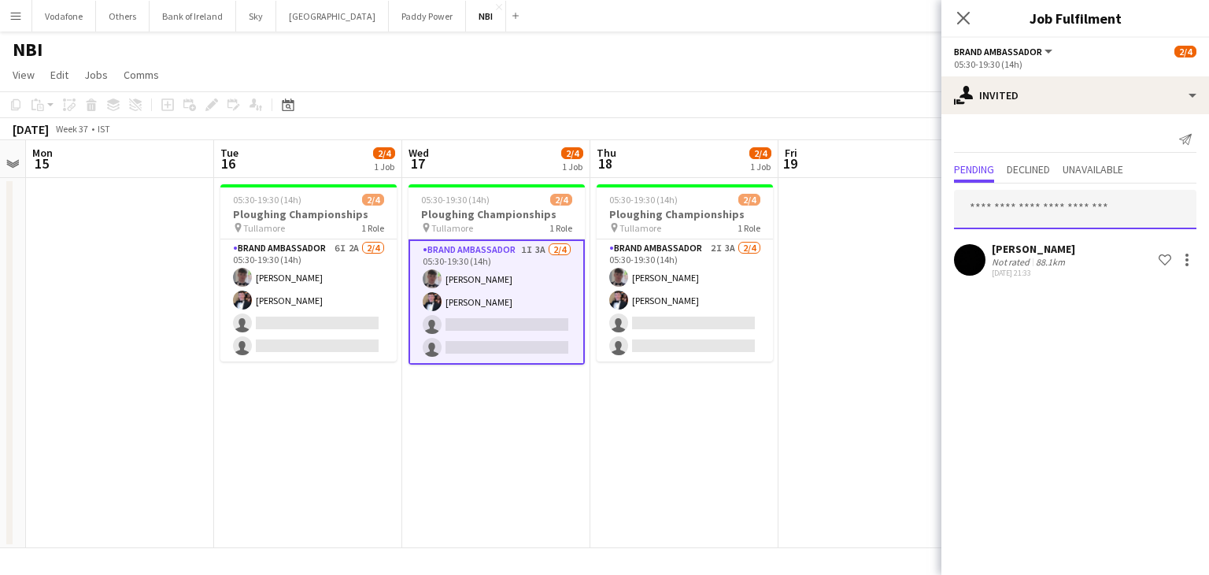
click at [1093, 203] on input "text" at bounding box center [1075, 209] width 242 height 39
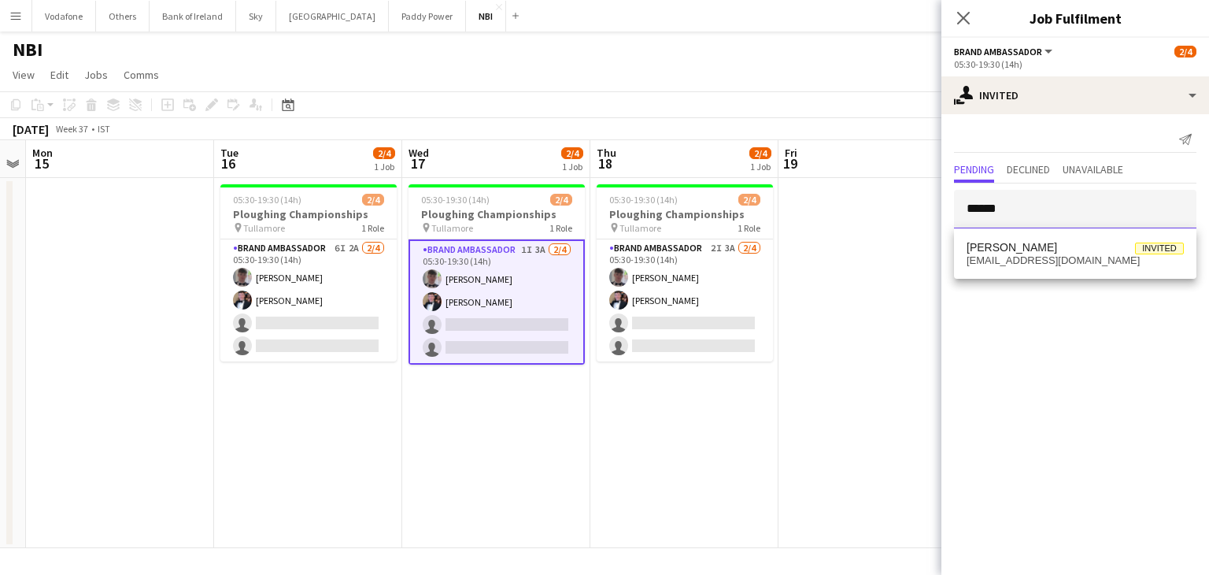
type input "******"
click at [1072, 273] on div "[PERSON_NAME] Invited [EMAIL_ADDRESS][DOMAIN_NAME]" at bounding box center [1075, 253] width 242 height 50
click at [1072, 265] on mat-option "[PERSON_NAME] Invited [EMAIL_ADDRESS][DOMAIN_NAME]" at bounding box center [1075, 254] width 242 height 38
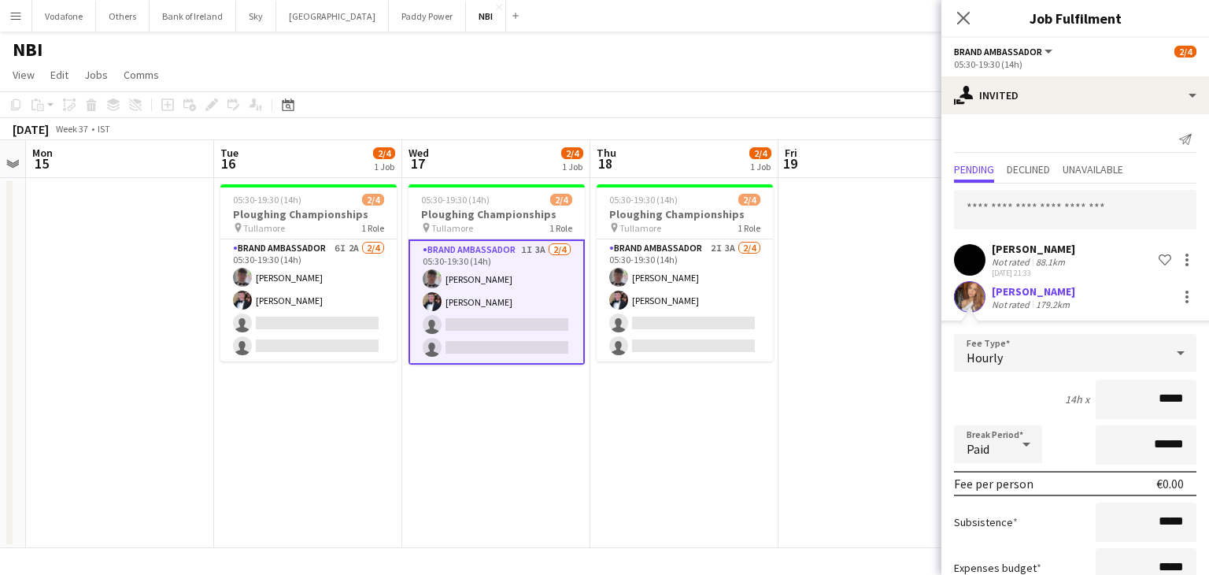
scroll to position [109, 0]
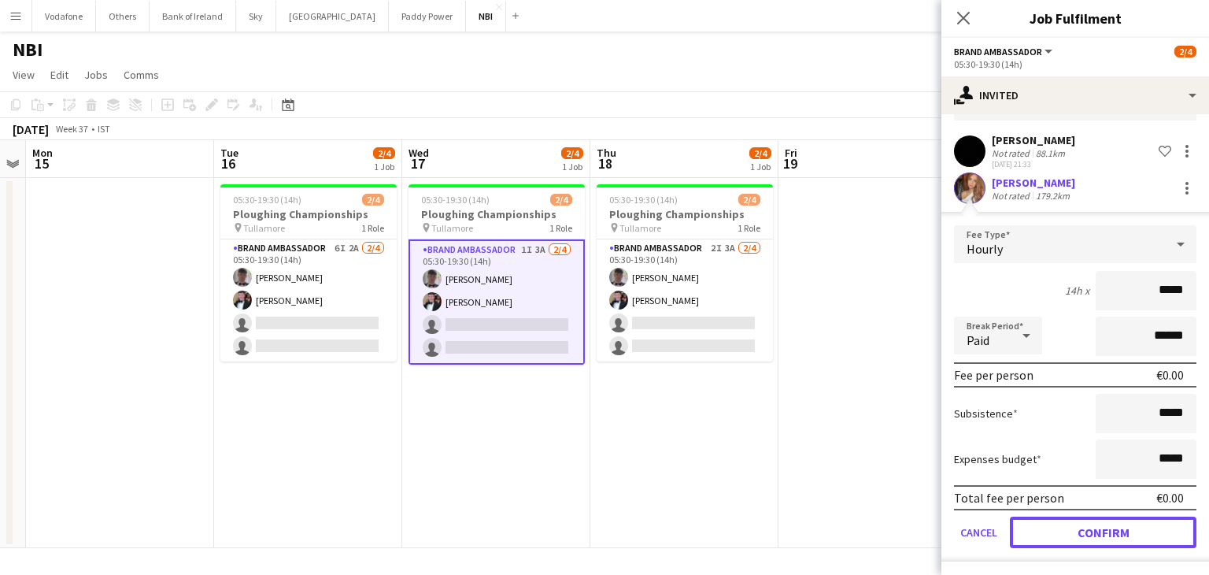
click at [1058, 533] on button "Confirm" at bounding box center [1103, 531] width 187 height 31
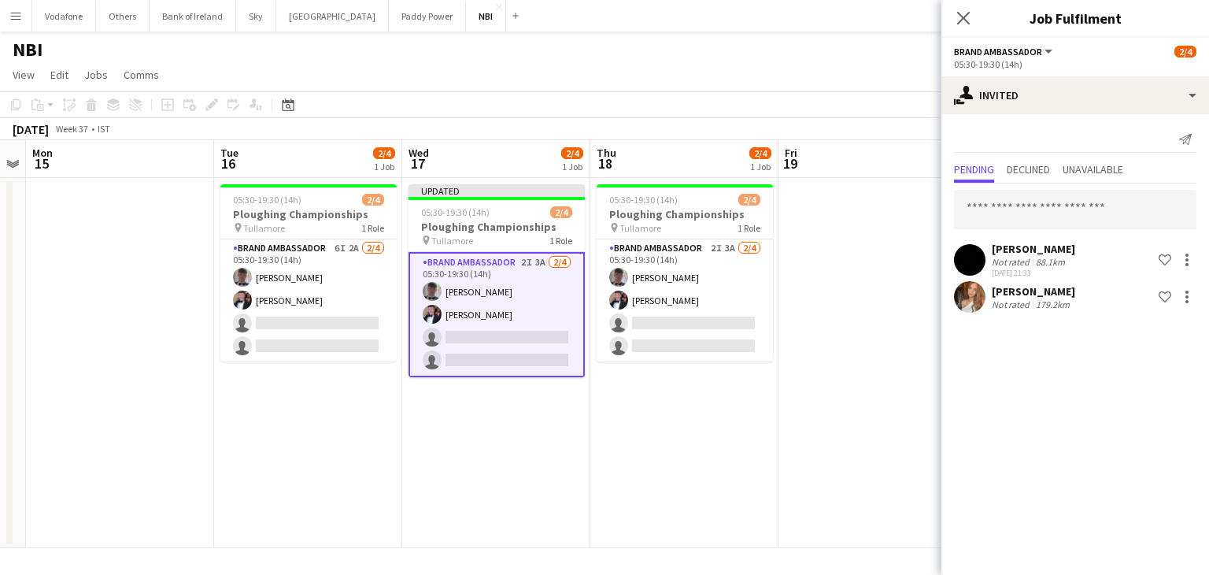
scroll to position [0, 0]
click at [853, 435] on app-date-cell at bounding box center [873, 363] width 188 height 370
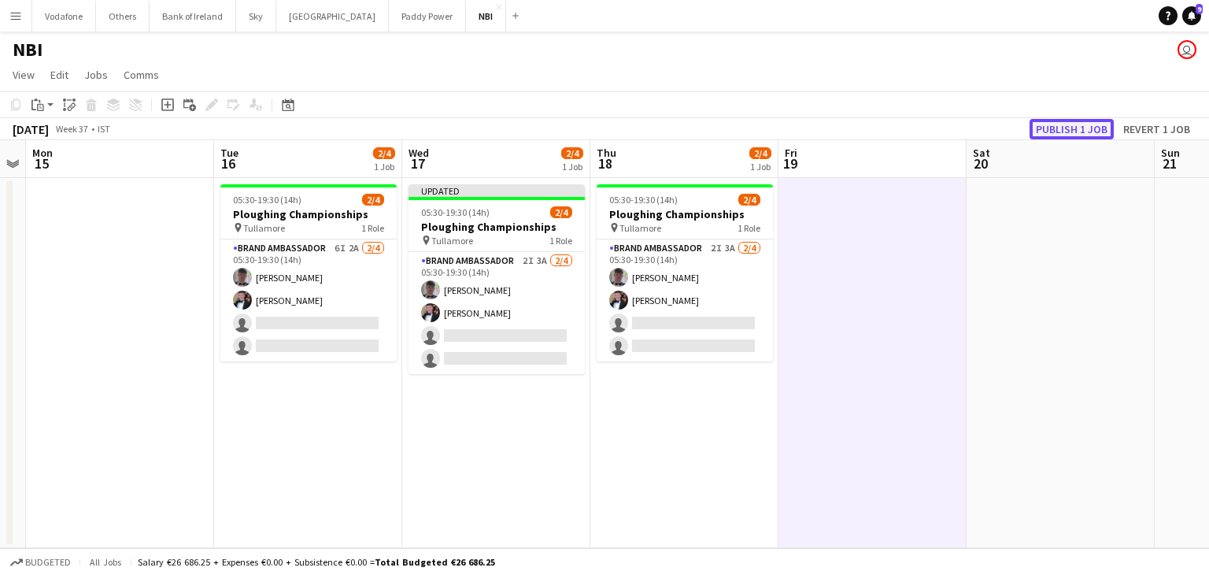
click at [1064, 124] on button "Publish 1 job" at bounding box center [1072, 129] width 84 height 20
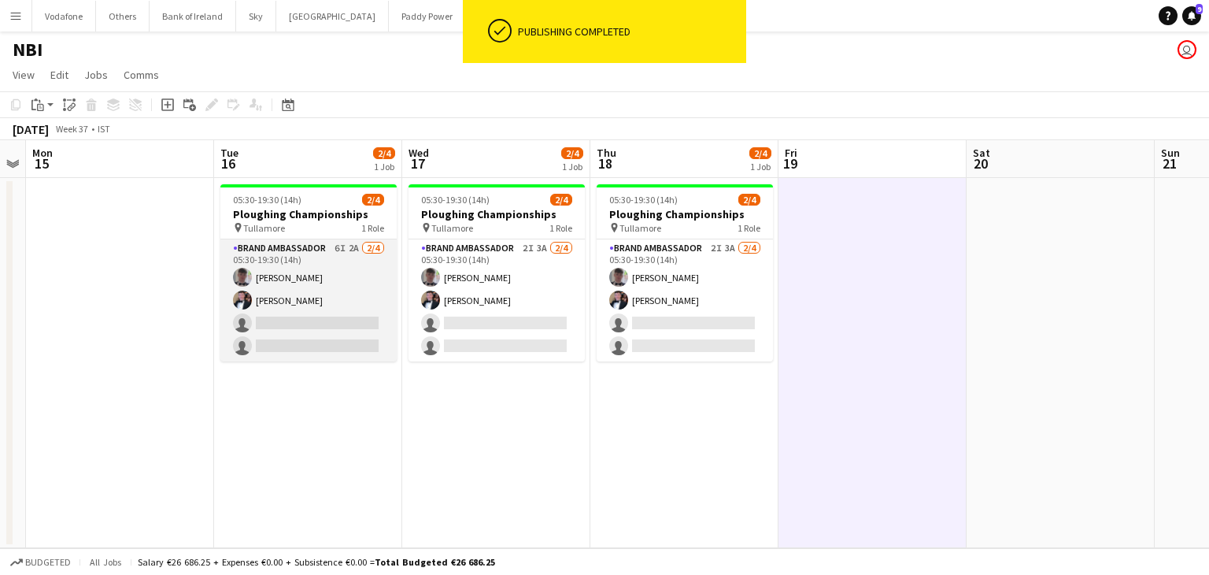
click at [353, 309] on app-card-role "Brand Ambassador 6I 2A [DATE] 05:30-19:30 (14h) [PERSON_NAME] [PERSON_NAME] sin…" at bounding box center [308, 300] width 176 height 122
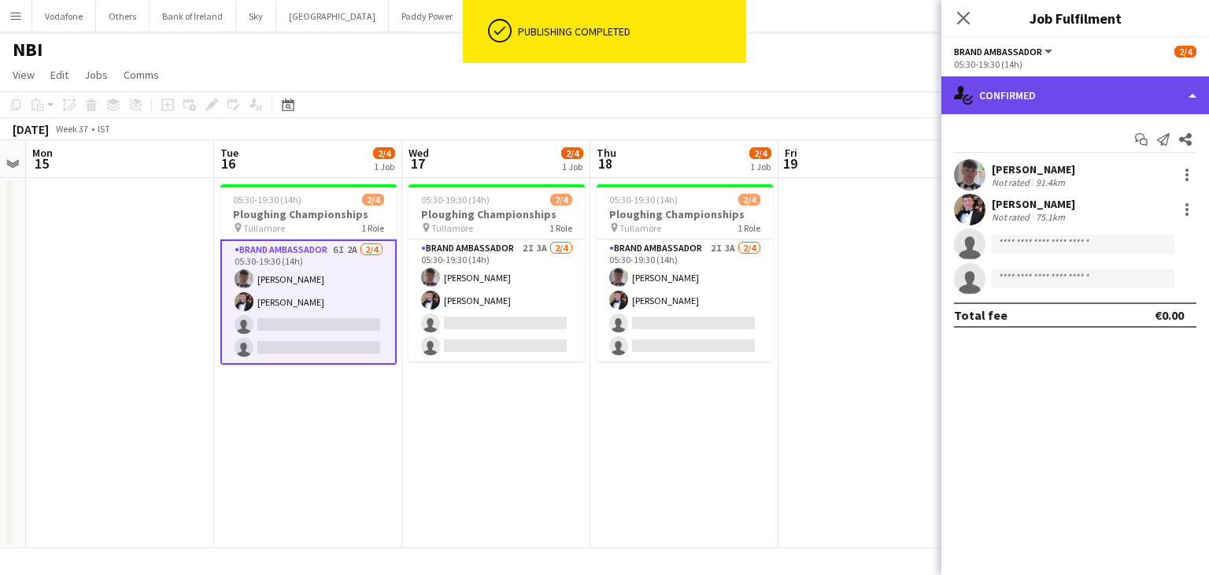
click at [1049, 96] on div "single-neutral-actions-check-2 Confirmed" at bounding box center [1075, 95] width 268 height 38
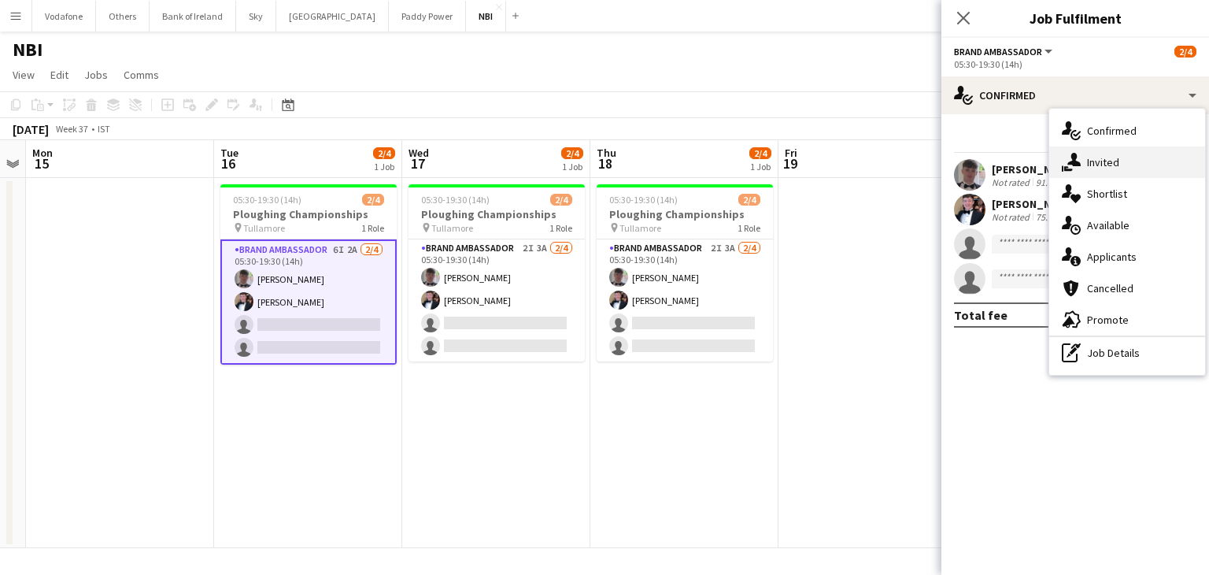
click at [1075, 153] on icon "single-neutral-actions-share-1" at bounding box center [1071, 162] width 19 height 19
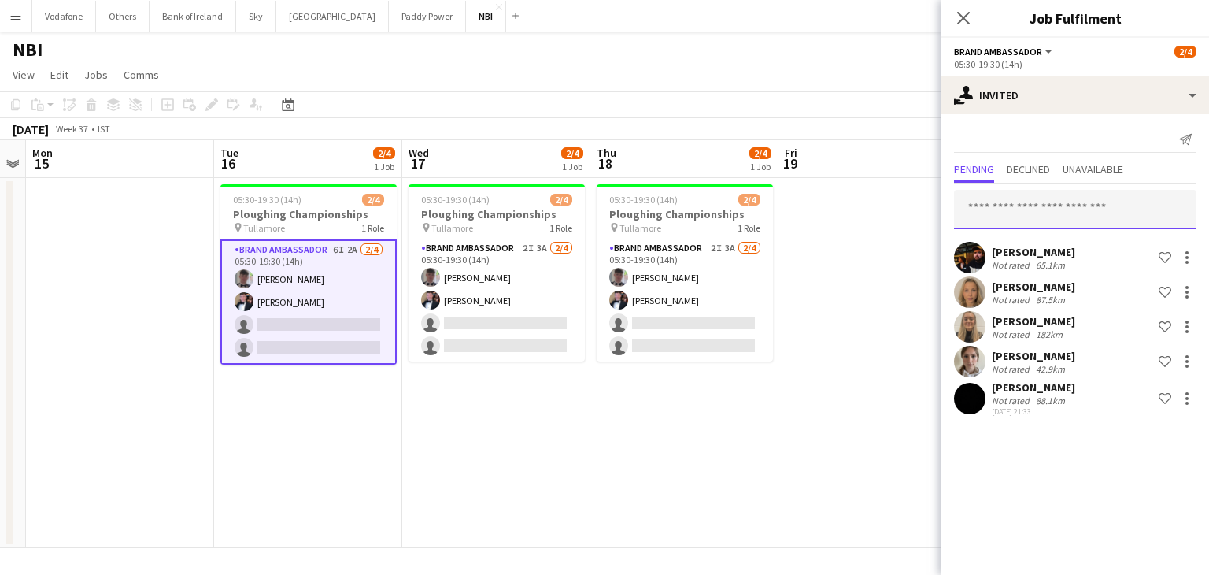
click at [1071, 199] on input "text" at bounding box center [1075, 209] width 242 height 39
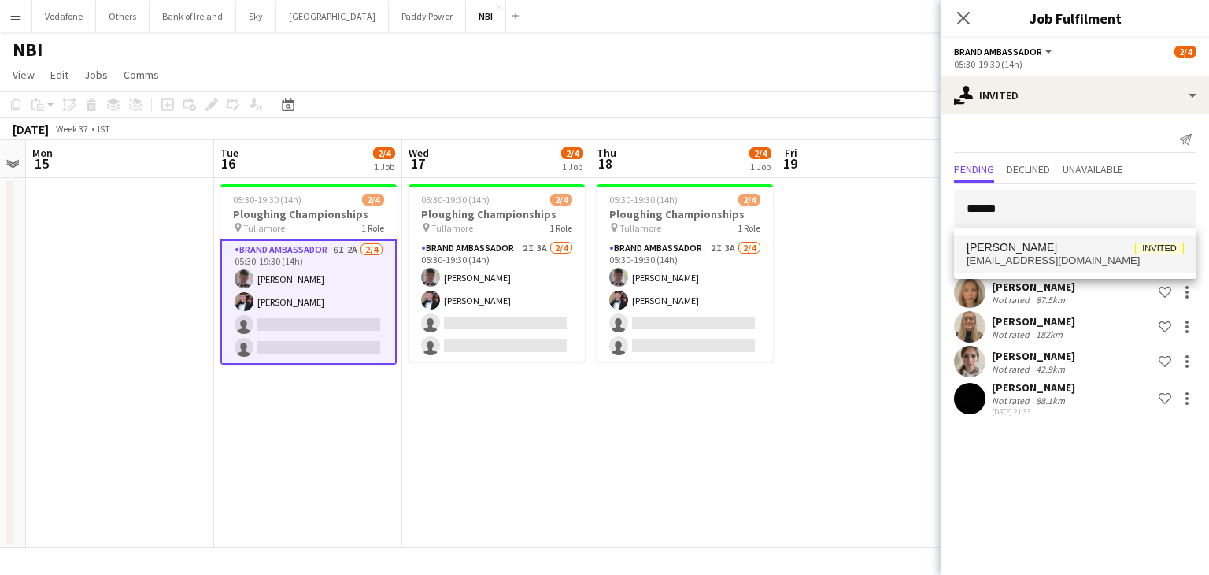
type input "******"
click at [1061, 261] on span "[EMAIL_ADDRESS][DOMAIN_NAME]" at bounding box center [1075, 260] width 217 height 13
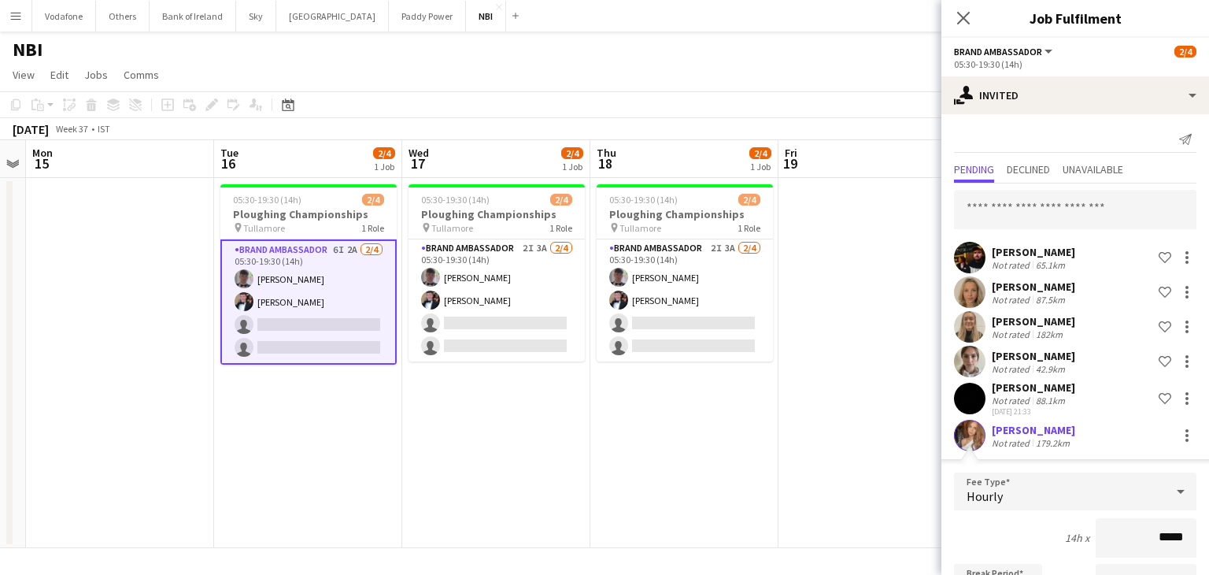
scroll to position [247, 0]
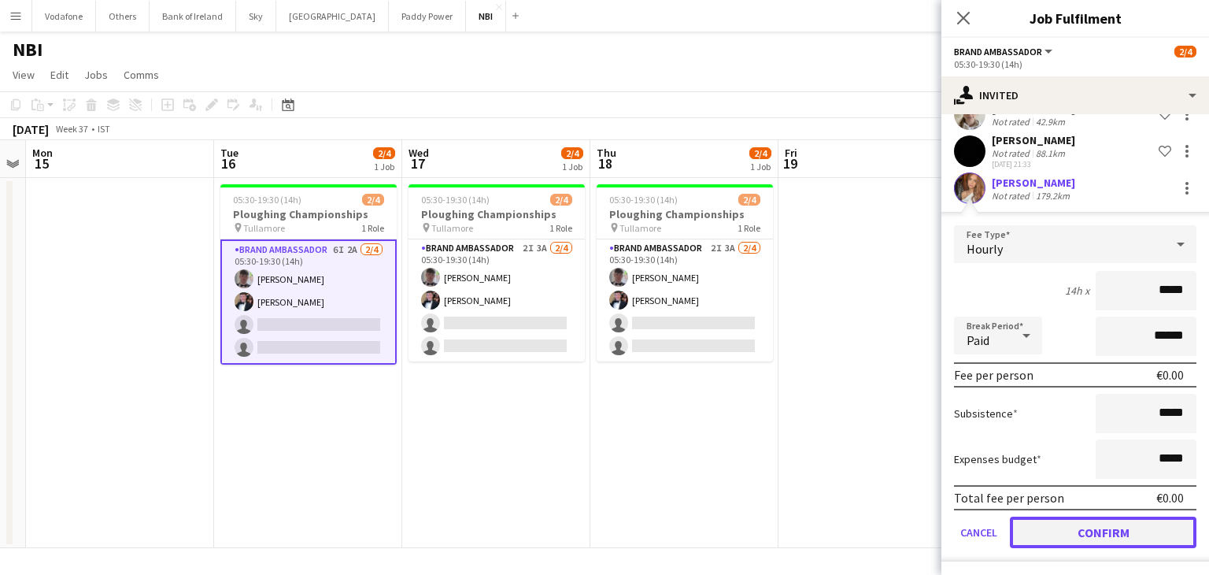
click at [1063, 518] on button "Confirm" at bounding box center [1103, 531] width 187 height 31
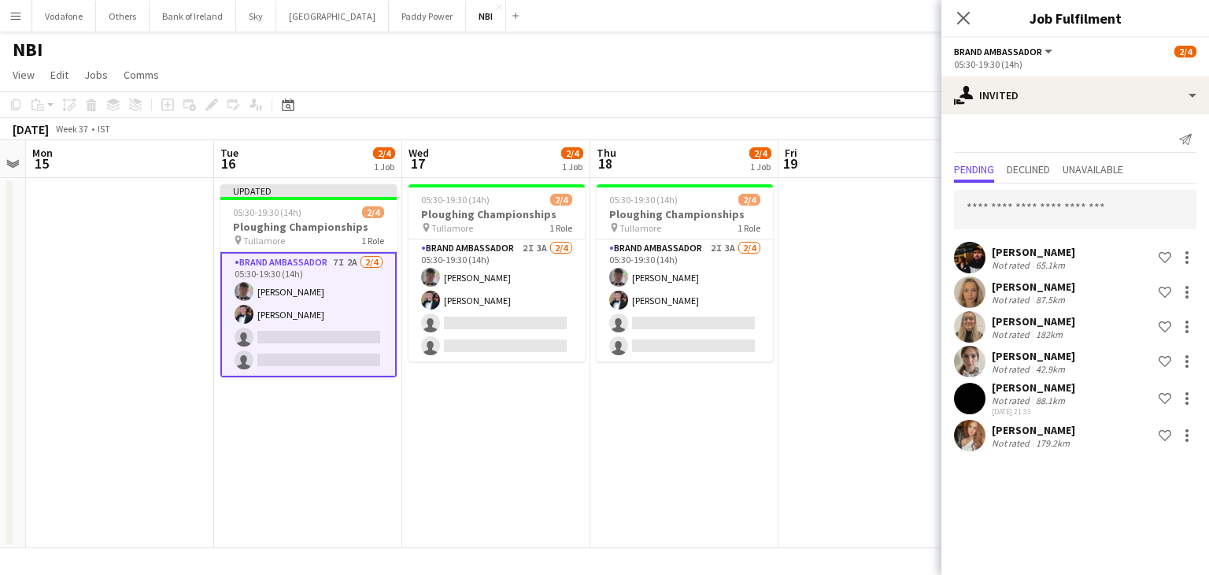
scroll to position [0, 0]
click at [835, 393] on app-date-cell at bounding box center [873, 363] width 188 height 370
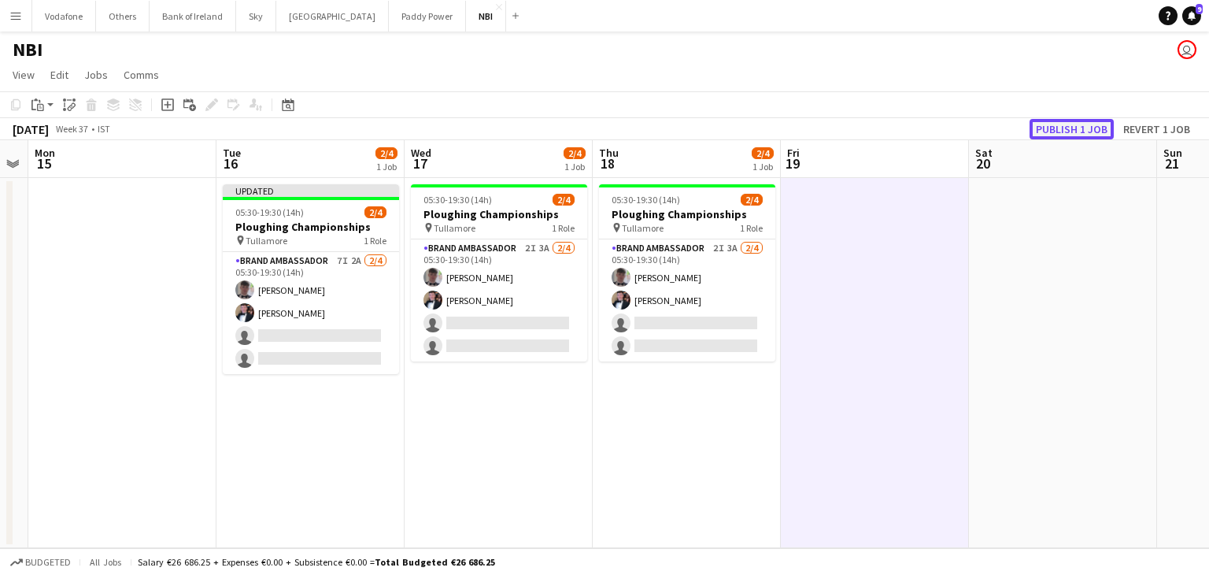
click at [1094, 134] on button "Publish 1 job" at bounding box center [1072, 129] width 84 height 20
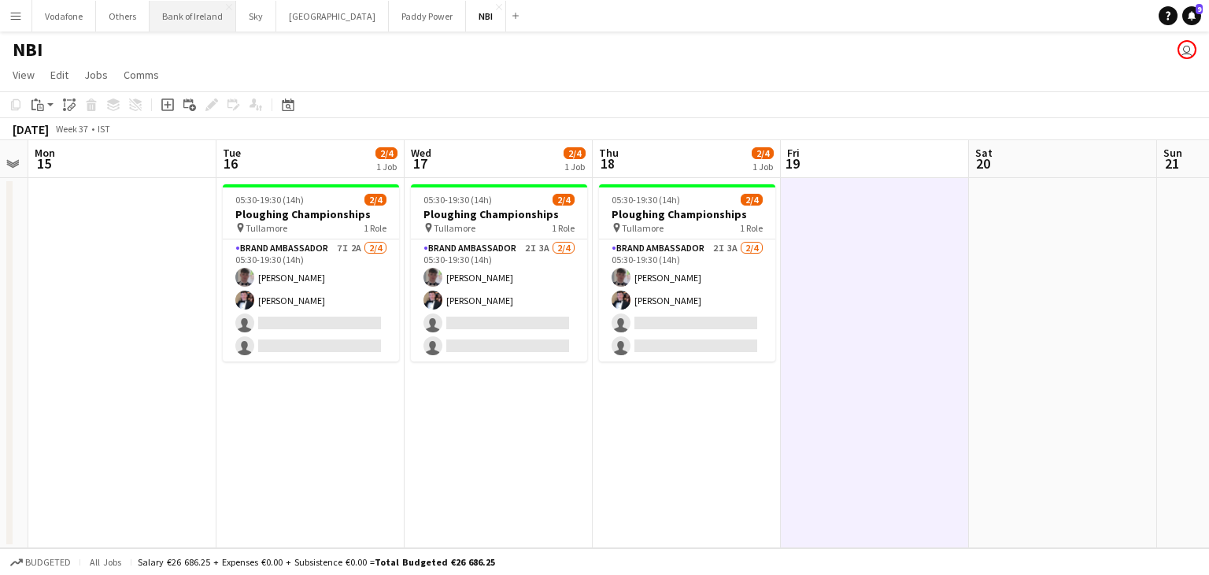
click at [157, 9] on button "Bank of Ireland Close" at bounding box center [193, 16] width 87 height 31
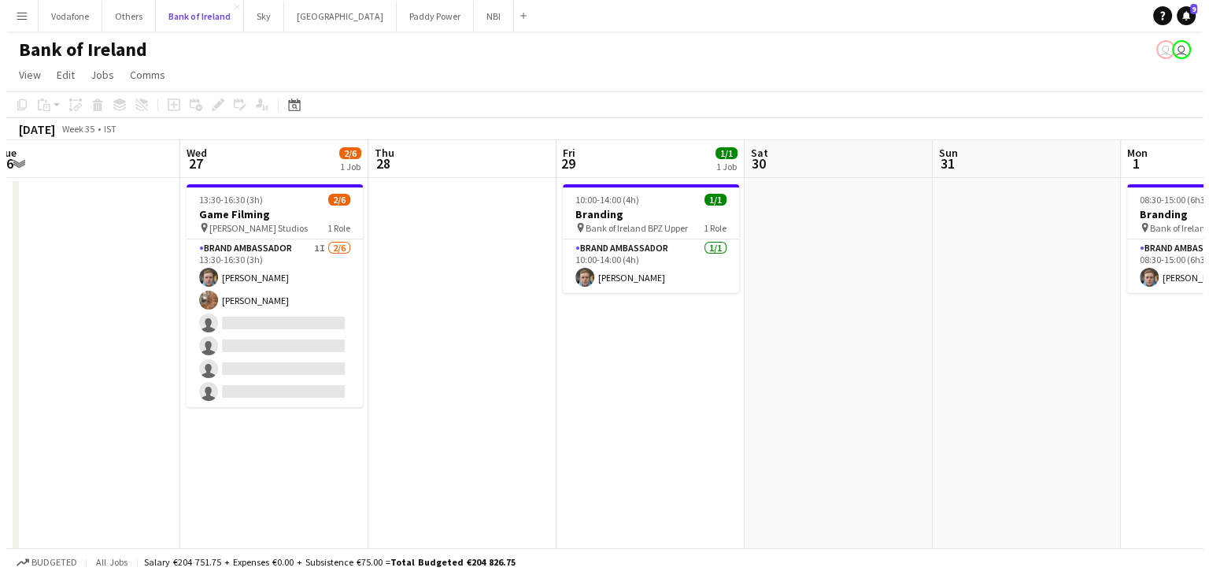
scroll to position [0, 387]
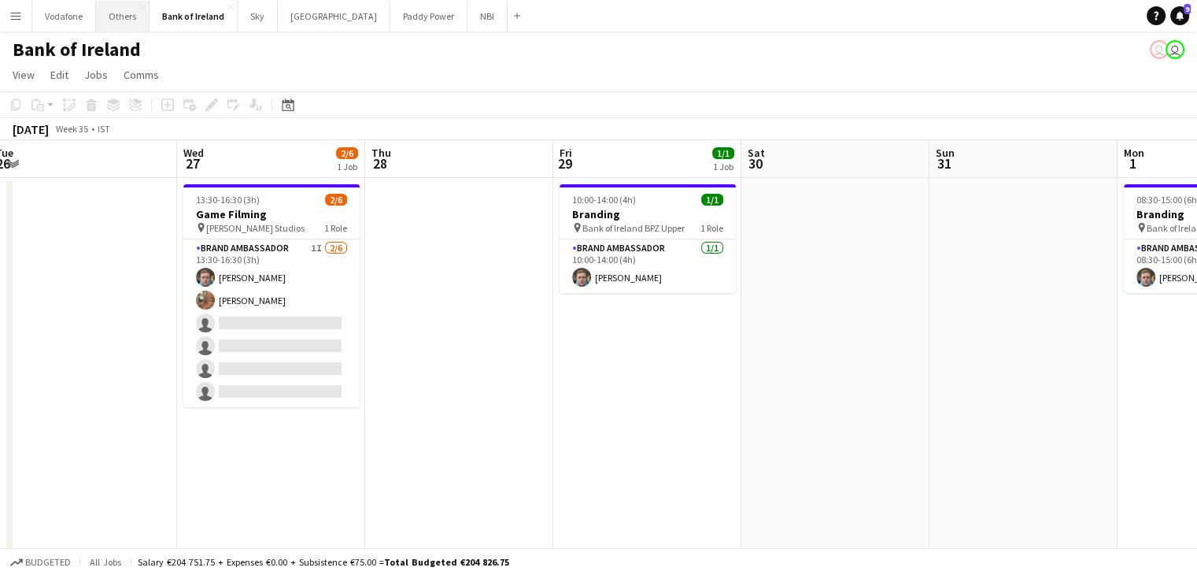
click at [128, 28] on button "Others Close" at bounding box center [123, 16] width 54 height 31
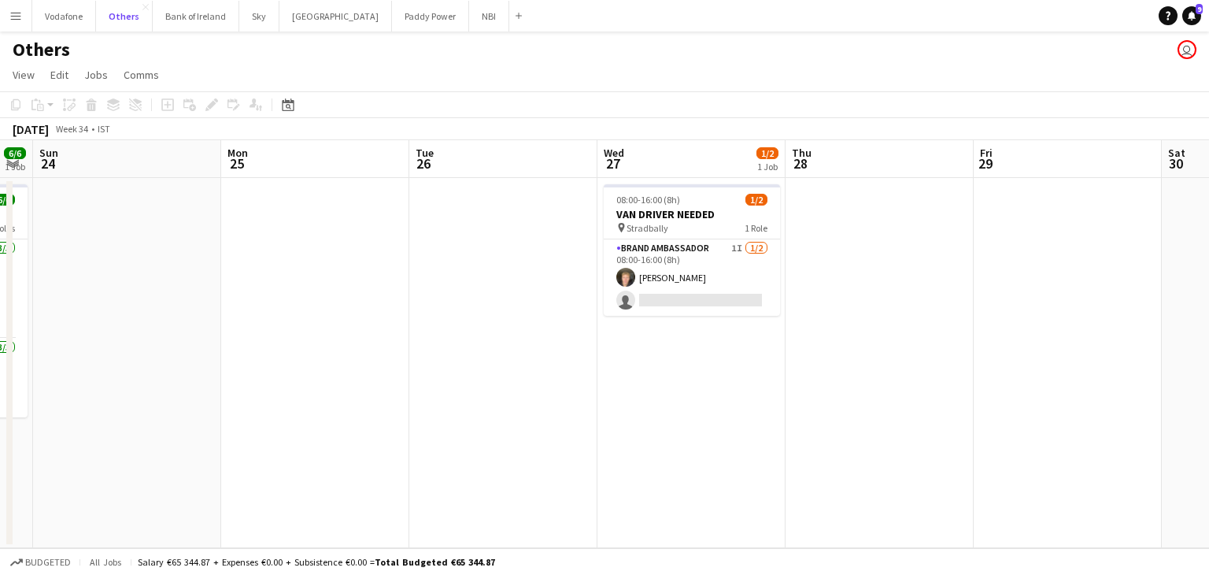
scroll to position [0, 457]
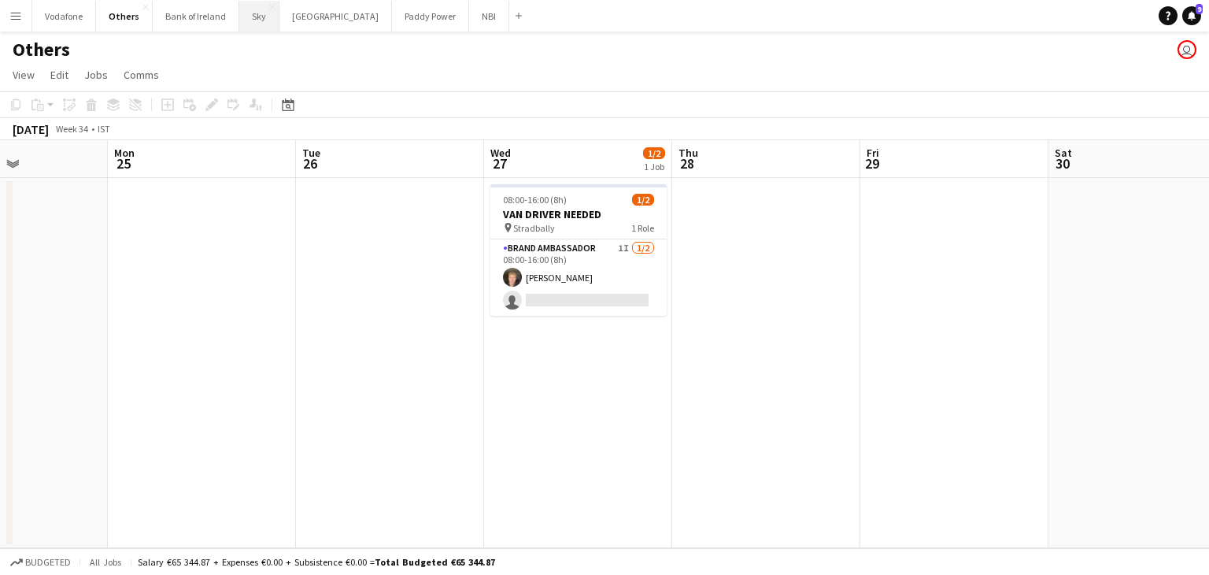
click at [252, 31] on button "Sky Close" at bounding box center [259, 16] width 40 height 31
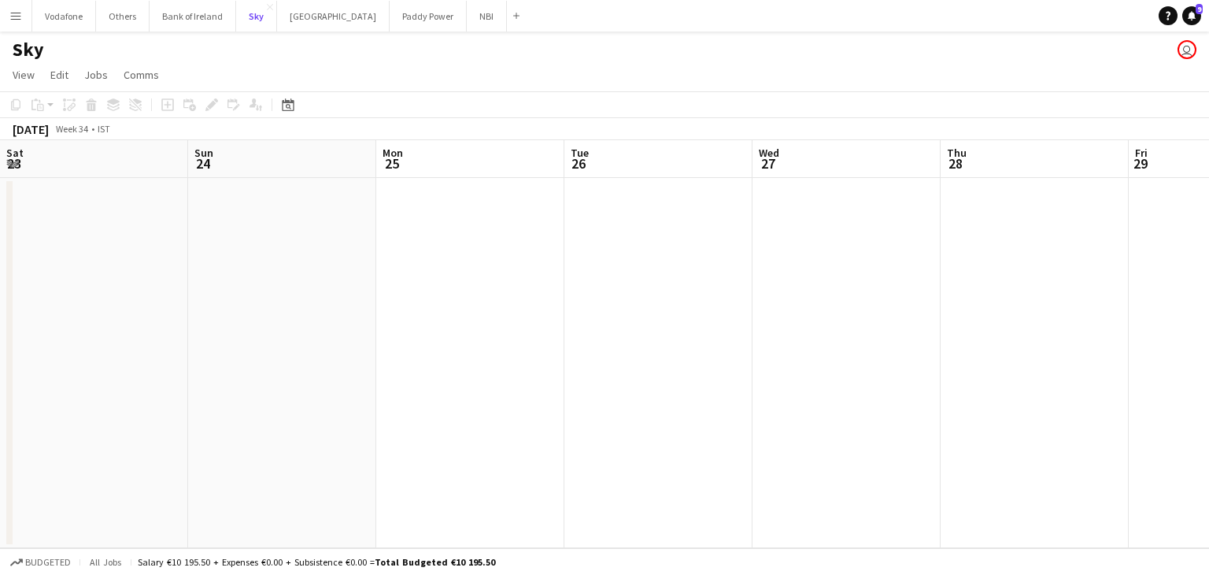
scroll to position [0, 494]
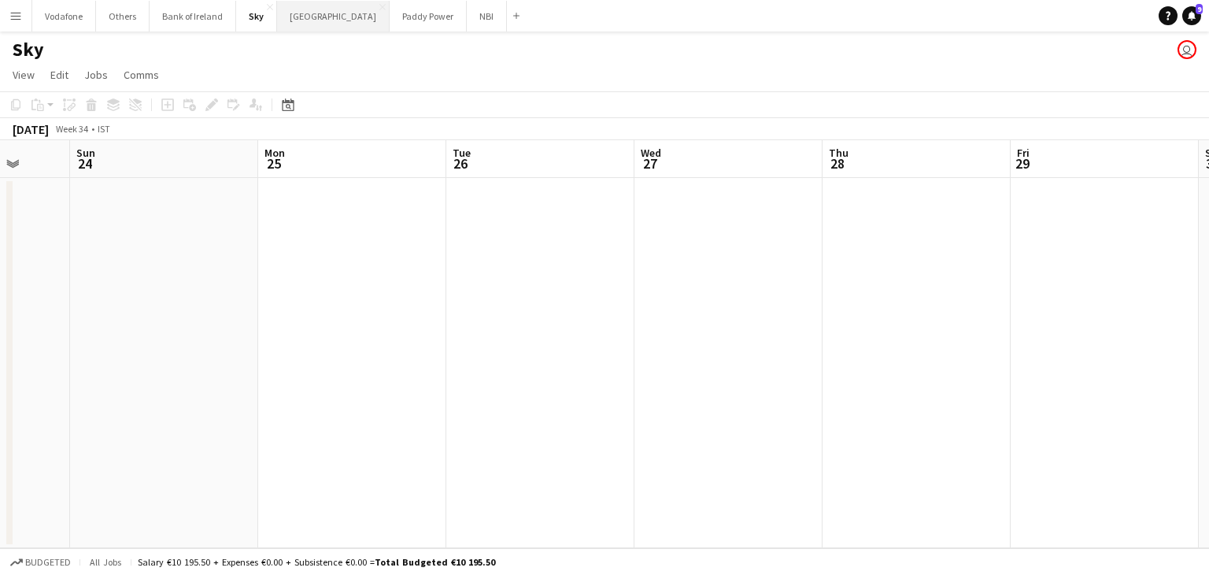
click at [324, 28] on button "[GEOGRAPHIC_DATA] Close" at bounding box center [333, 16] width 113 height 31
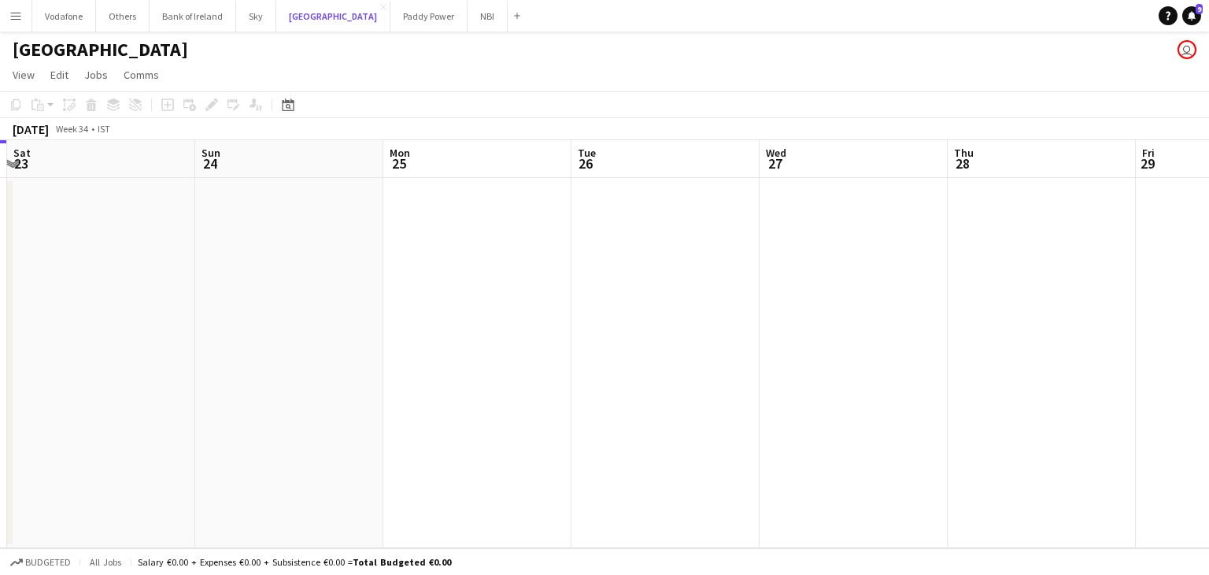
scroll to position [0, 556]
click at [179, 26] on button "Bank of Ireland Close" at bounding box center [193, 16] width 87 height 31
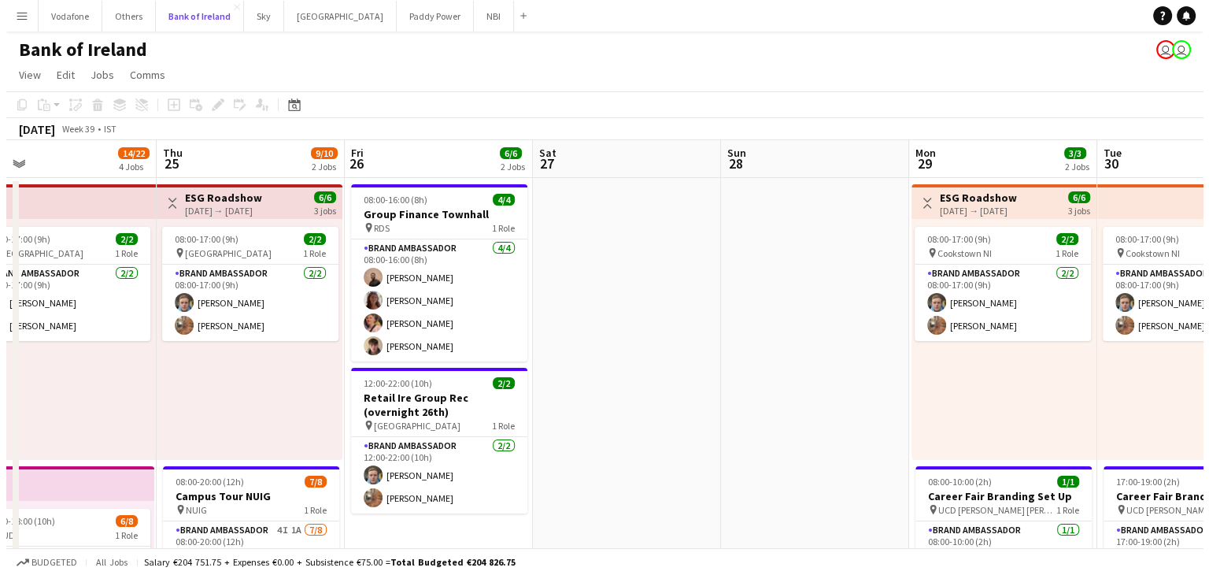
scroll to position [0, 395]
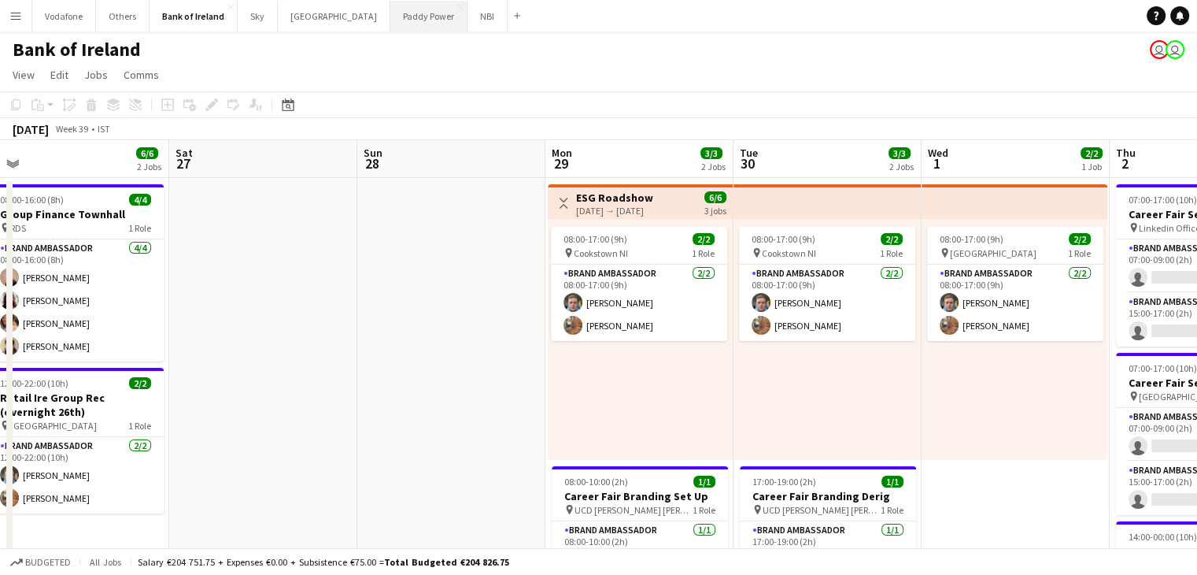
click at [390, 22] on button "Paddy Power Close" at bounding box center [428, 16] width 77 height 31
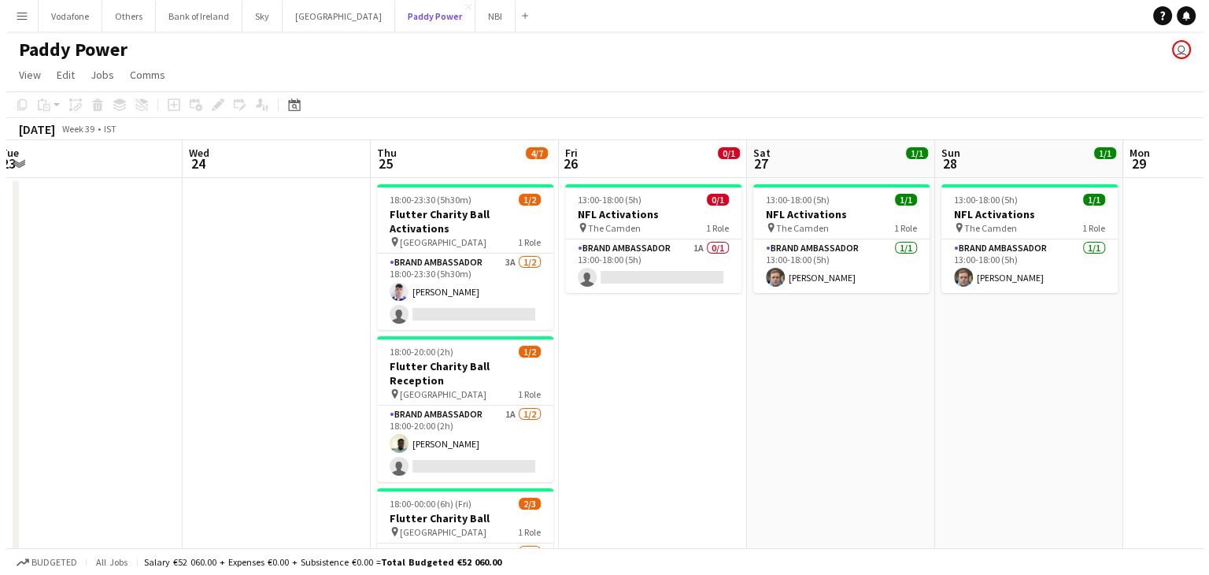
scroll to position [0, 576]
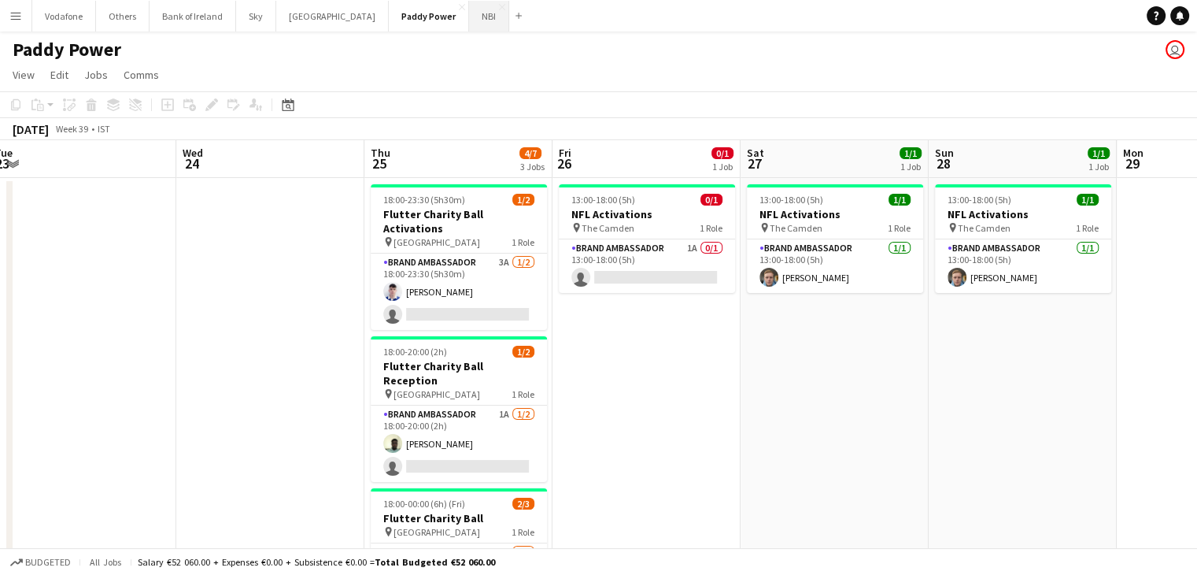
click at [469, 20] on button "NBI Close" at bounding box center [489, 16] width 40 height 31
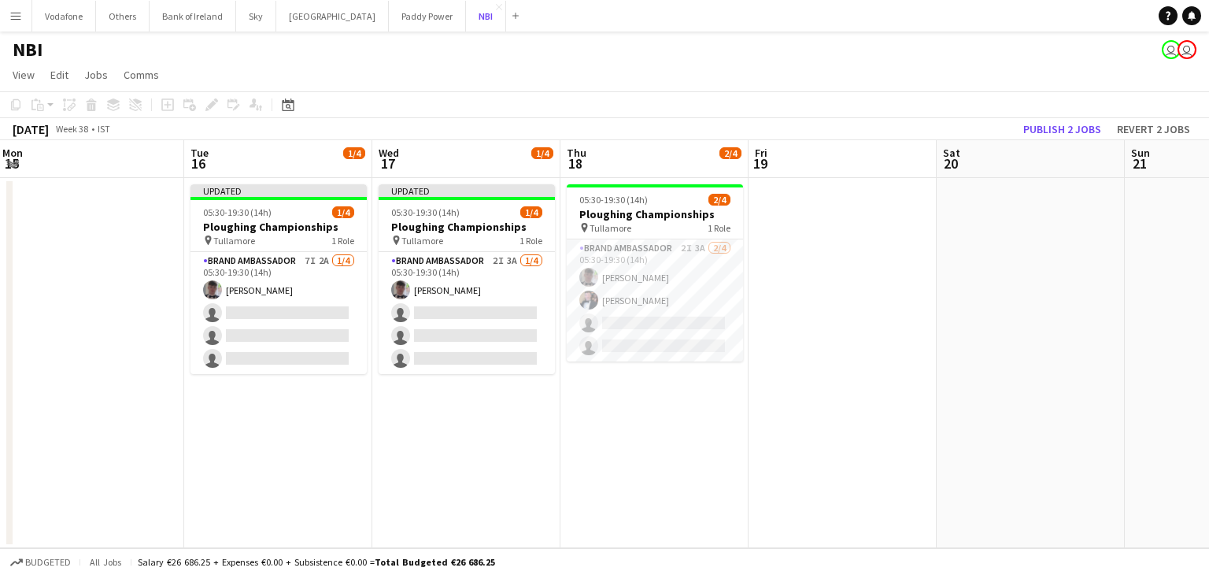
scroll to position [0, 379]
